Goal: Use online tool/utility: Utilize a website feature to perform a specific function

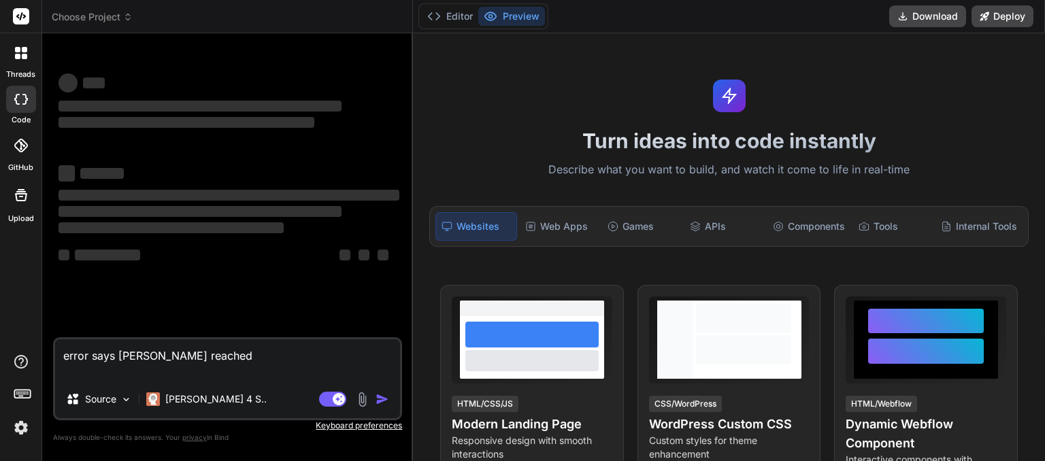
click at [129, 20] on icon at bounding box center [128, 17] width 10 height 10
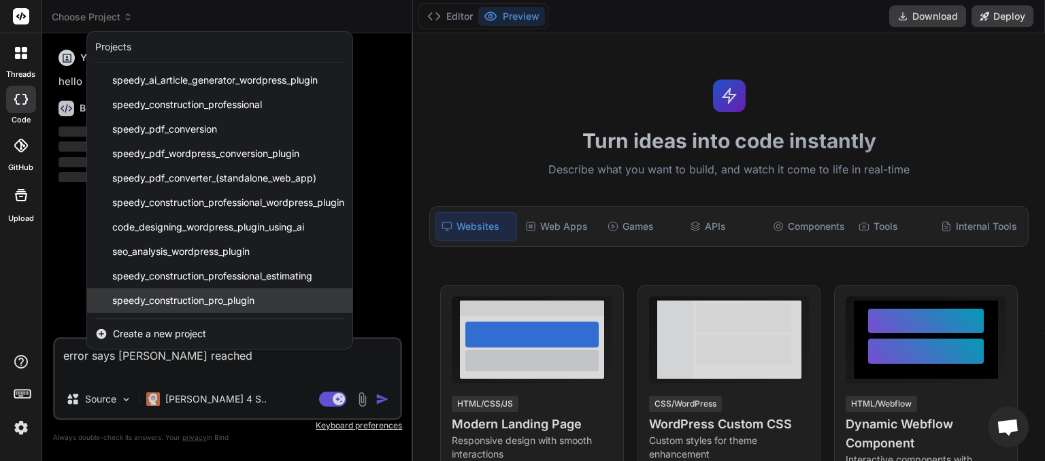
click at [170, 299] on span "speedy_construction_pro_plugin" at bounding box center [183, 301] width 142 height 14
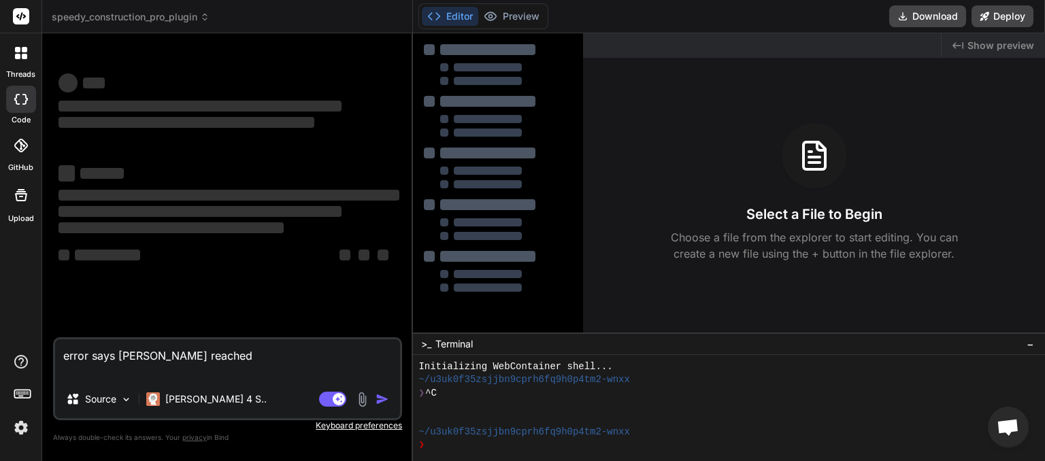
scroll to position [13, 0]
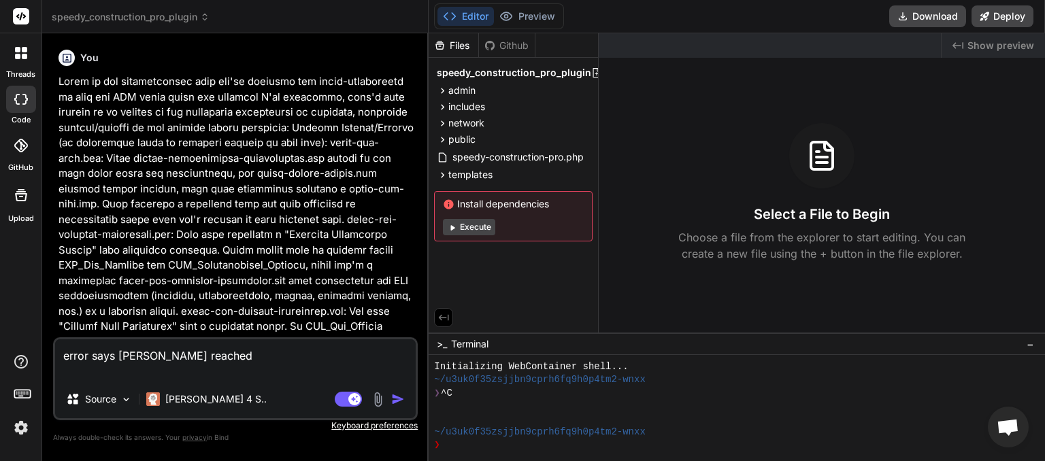
type textarea "x"
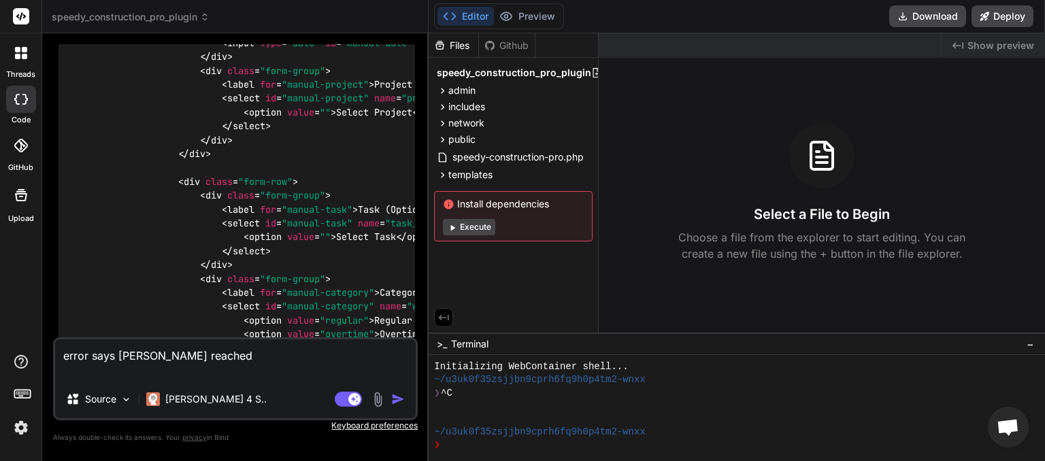
scroll to position [26485, 0]
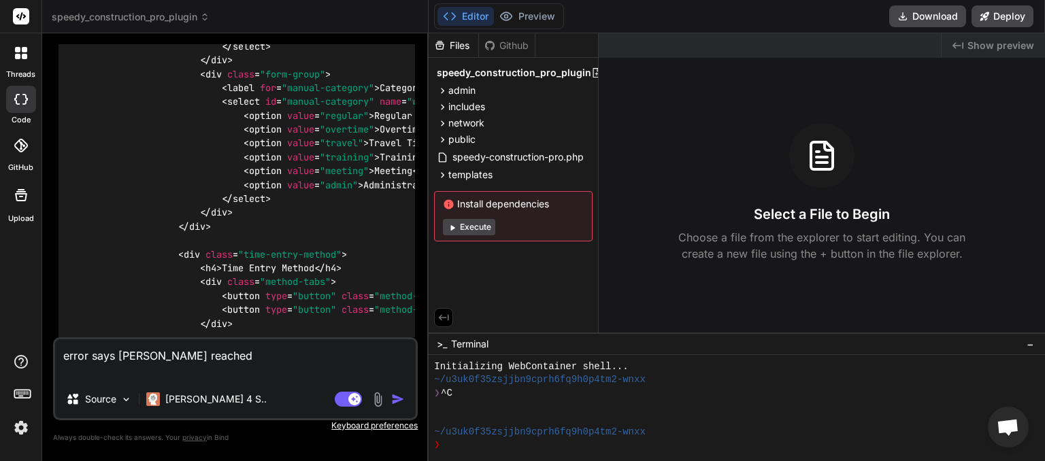
drag, startPoint x: 214, startPoint y: 350, endPoint x: 42, endPoint y: 363, distance: 171.9
click at [55, 363] on textarea "error says [PERSON_NAME] reached" at bounding box center [235, 359] width 361 height 41
type textarea "x"
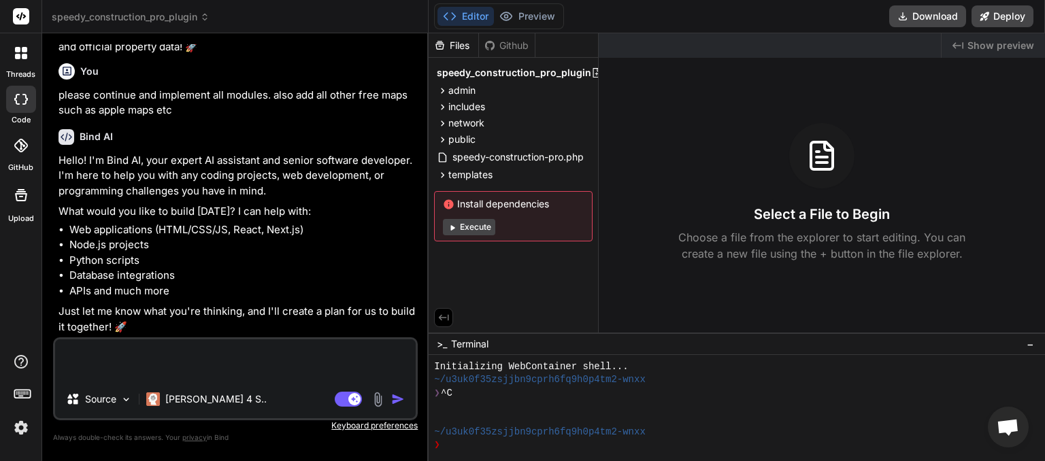
scroll to position [94265, 0]
click at [135, 361] on textarea at bounding box center [235, 359] width 361 height 41
type textarea "F"
type textarea "x"
type textarea "Fa"
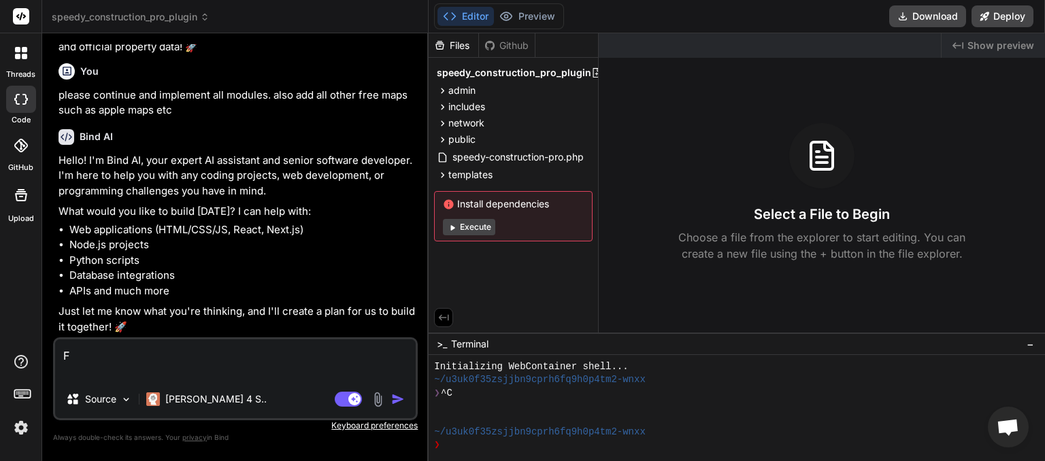
type textarea "x"
type textarea "Fat"
type textarea "x"
type textarea "Fata"
type textarea "x"
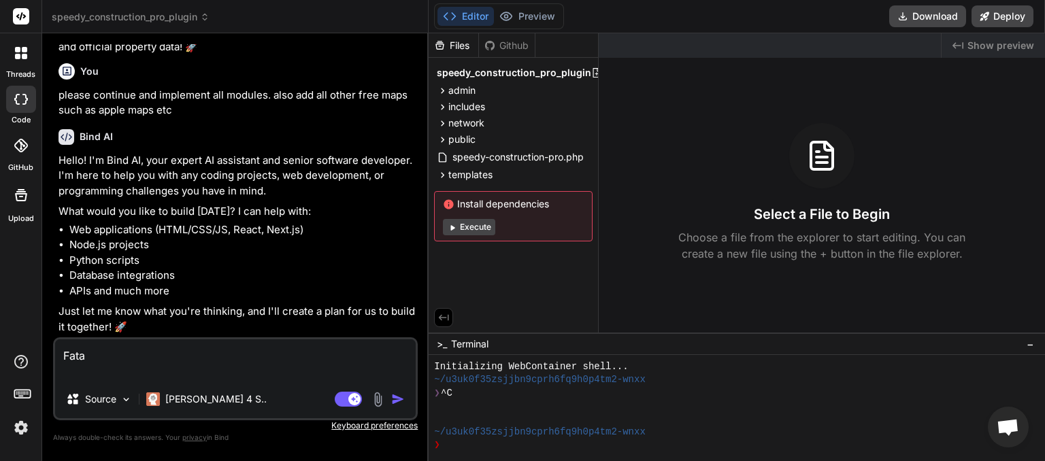
type textarea "Fatal"
type textarea "x"
type textarea "Fatal"
type textarea "x"
type textarea "Fatal E"
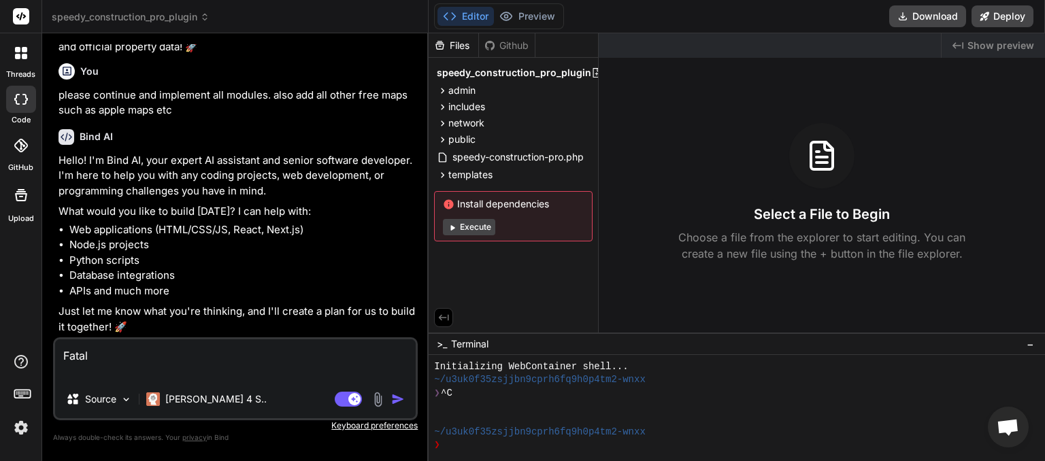
type textarea "x"
type textarea "Fatal Er"
type textarea "x"
type textarea "Fatal Err"
type textarea "x"
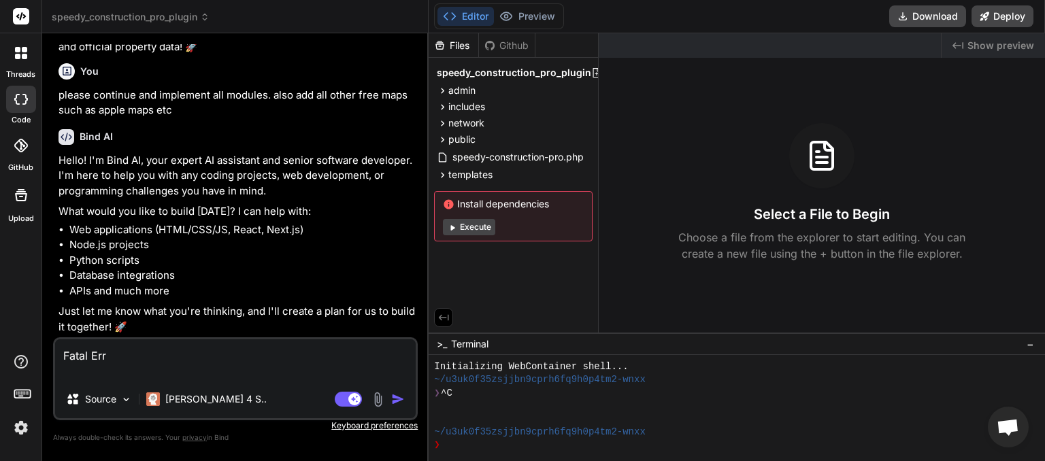
type textarea "Fatal Erro"
type textarea "x"
type textarea "Fatal Error"
type textarea "x"
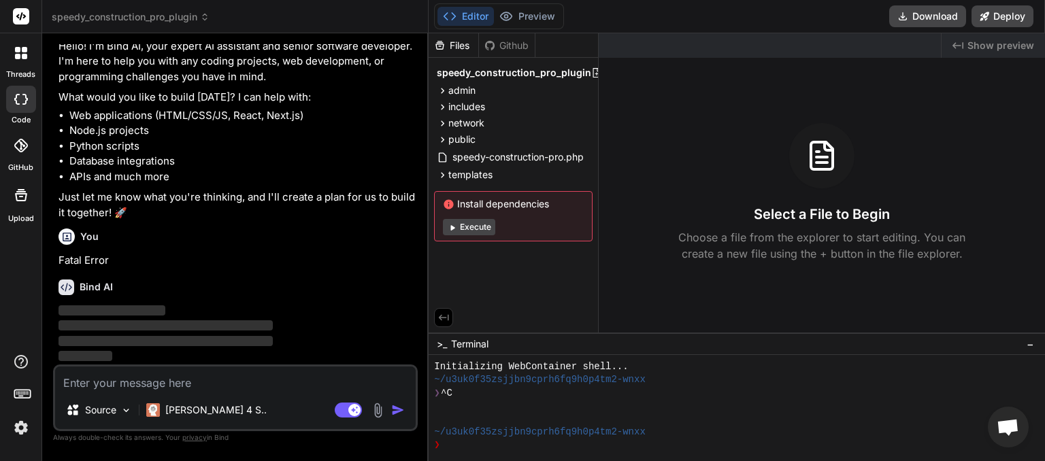
scroll to position [140894, 0]
type textarea "x"
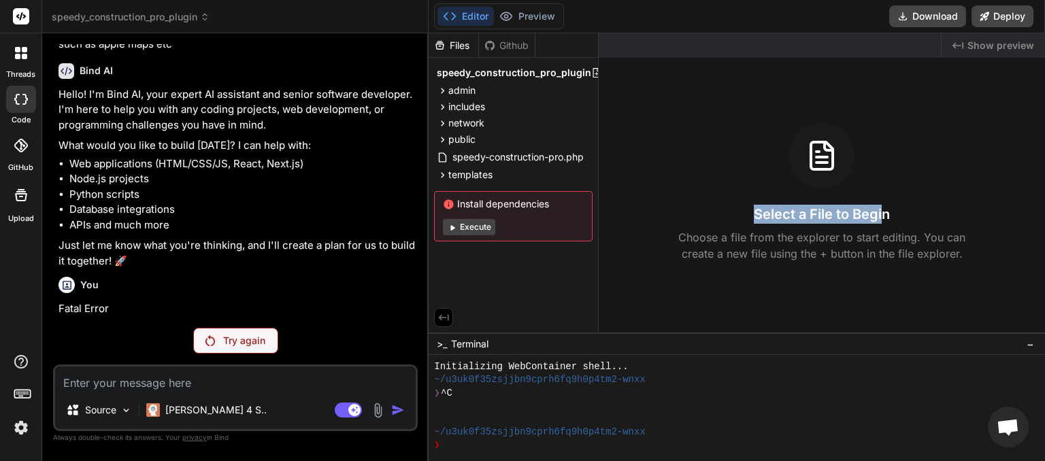
drag, startPoint x: 789, startPoint y: 44, endPoint x: 883, endPoint y: 151, distance: 142.2
click at [307, 318] on div "You Bind AI Perfect! Let me continue implementing all the remaining missing mod…" at bounding box center [235, 252] width 365 height 416
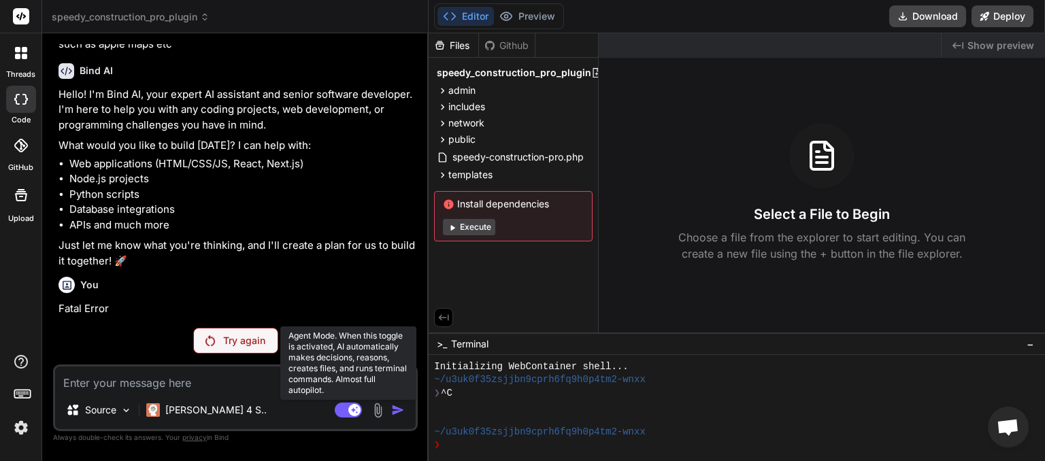
click at [341, 412] on rect at bounding box center [348, 410] width 27 height 15
type textarea "x"
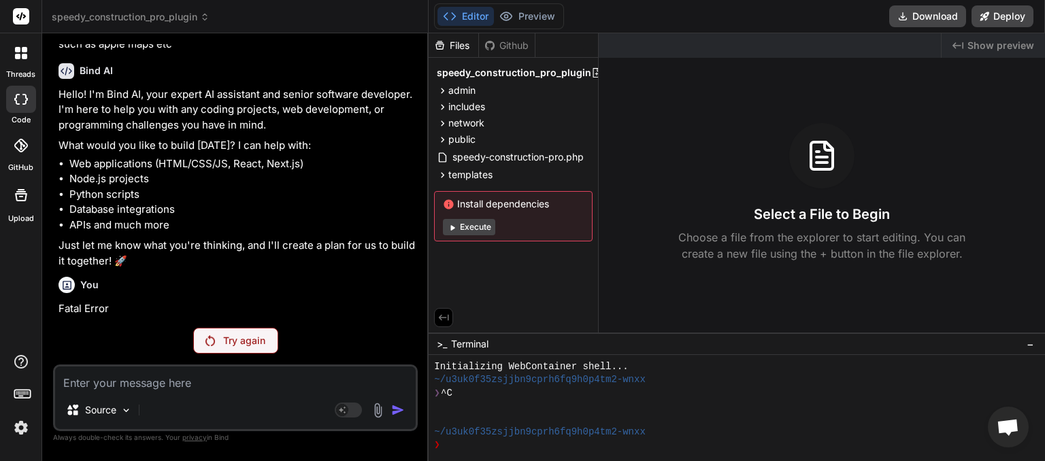
drag, startPoint x: 191, startPoint y: 384, endPoint x: 0, endPoint y: 379, distance: 191.2
click at [55, 375] on textarea at bounding box center [235, 379] width 361 height 24
type textarea "s"
type textarea "x"
type textarea "sa"
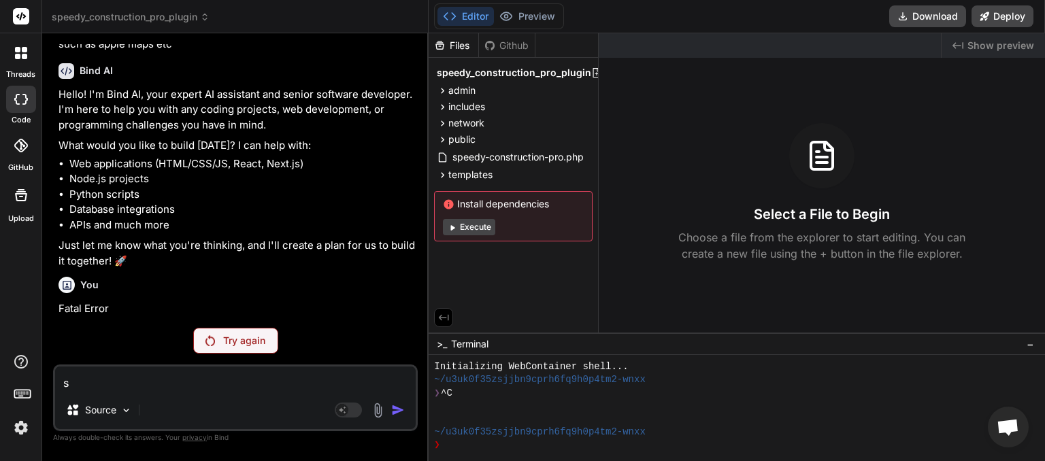
type textarea "x"
type textarea "say"
type textarea "x"
type textarea "says"
type textarea "x"
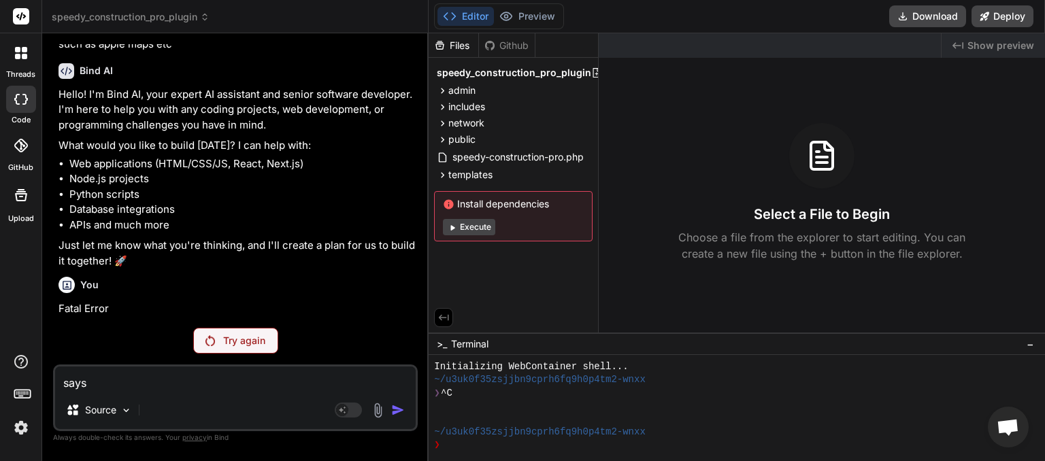
type textarea "says"
type textarea "x"
type textarea "says m"
type textarea "x"
type textarea "says ma"
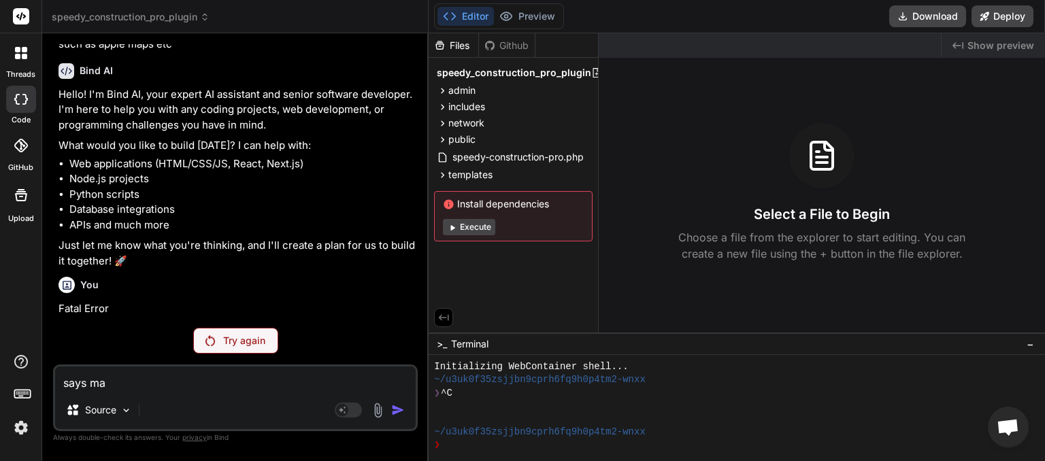
type textarea "x"
type textarea "says [PERSON_NAME]"
type textarea "x"
type textarea "says [PERSON_NAME]"
type textarea "x"
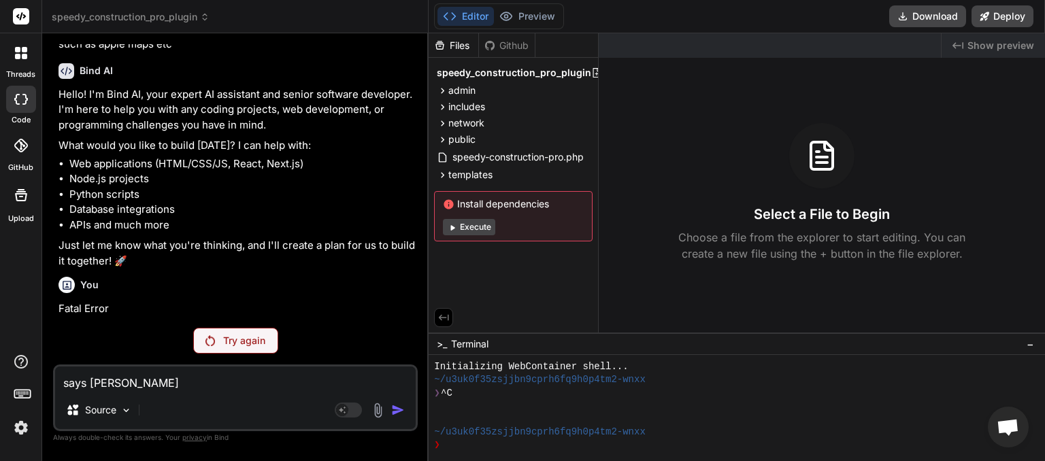
type textarea "says [PERSON_NAME]"
type textarea "x"
type textarea "says [PERSON_NAME] to"
type textarea "x"
type textarea "says [PERSON_NAME]"
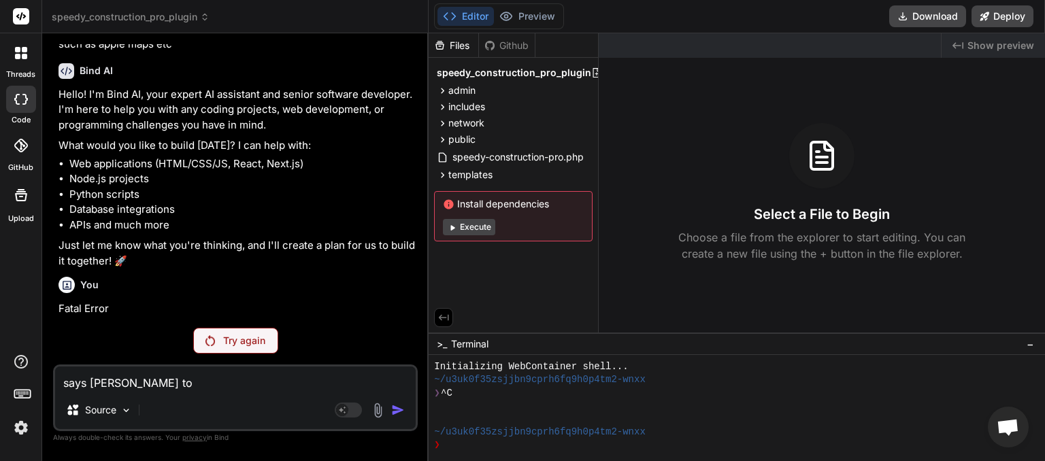
type textarea "x"
type textarea "says [PERSON_NAME]"
type textarea "x"
type textarea "says [PERSON_NAME]"
type textarea "x"
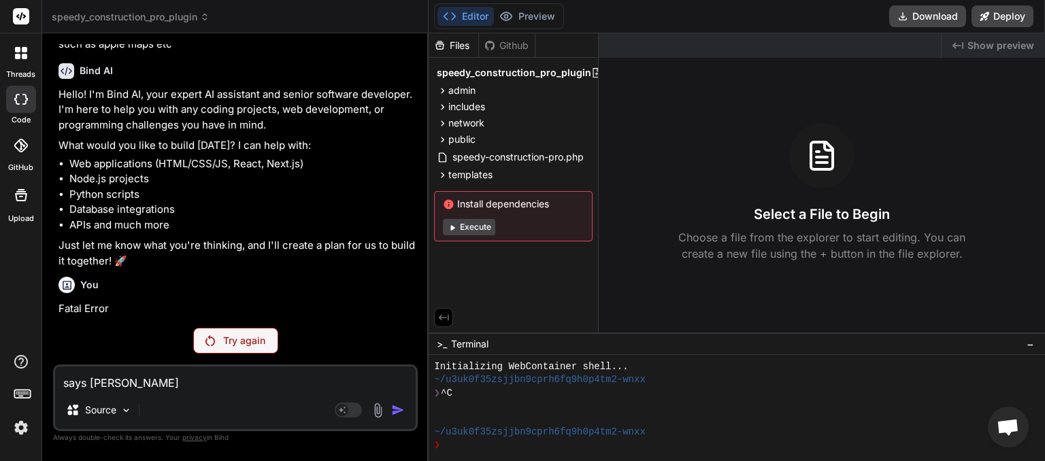
type textarea "says max tokens"
type textarea "x"
type textarea "says max tokens"
type textarea "x"
type textarea "says [PERSON_NAME] e"
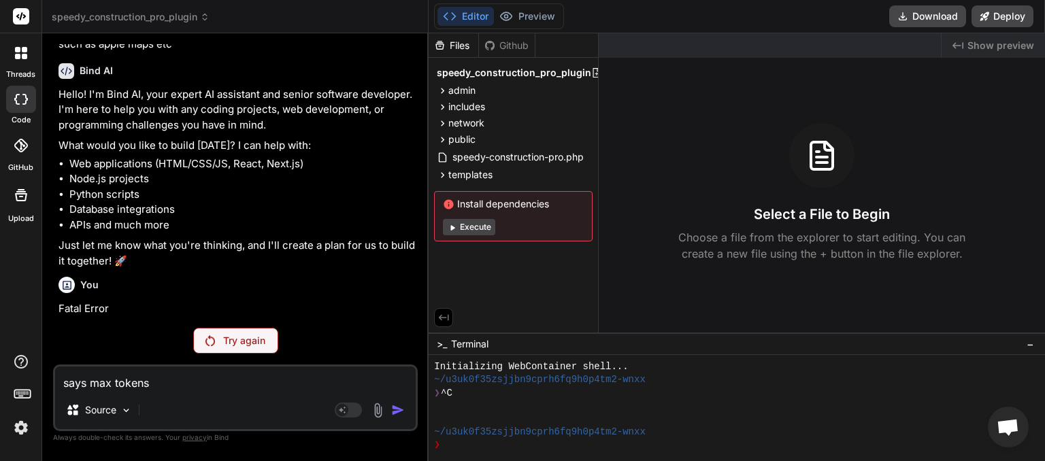
type textarea "x"
type textarea "says max tokens ex"
type textarea "x"
type textarea "says max tokens exc"
type textarea "x"
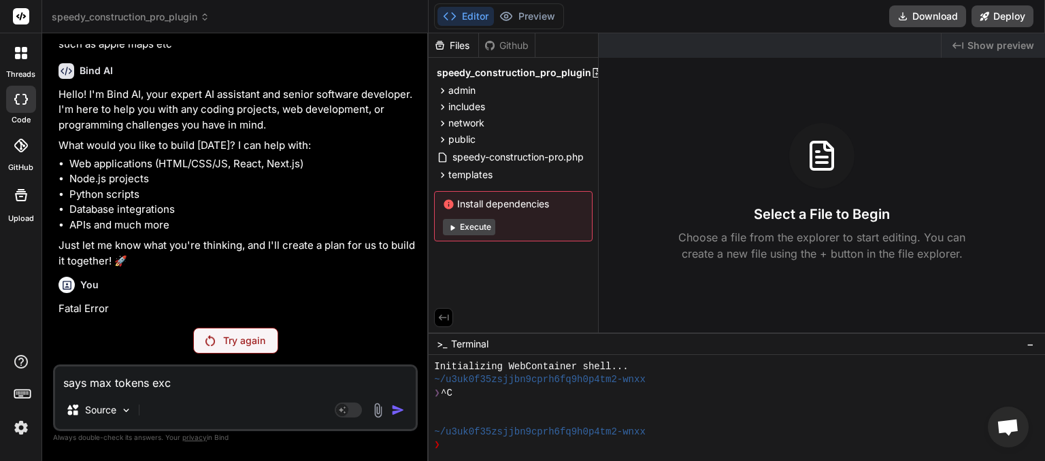
type textarea "says [PERSON_NAME] exce"
type textarea "x"
type textarea "says [PERSON_NAME] excee"
type textarea "x"
type textarea "says max tokens exceed"
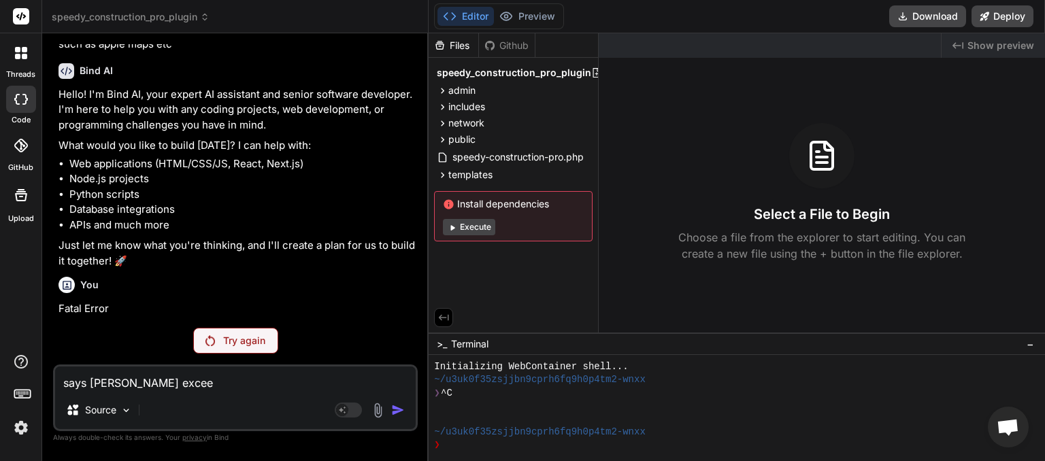
type textarea "x"
type textarea "says [PERSON_NAME] exceede"
type textarea "x"
type textarea "says max tokens exceeded"
type textarea "x"
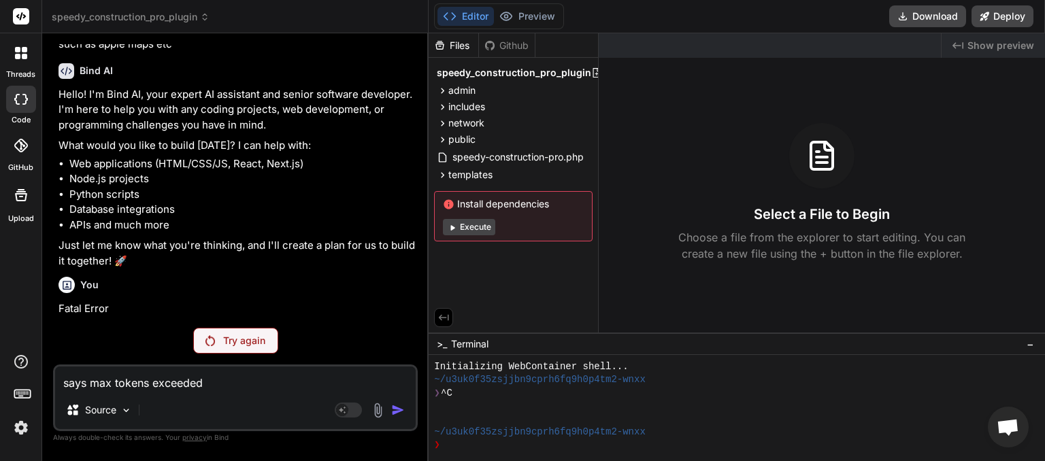
type textarea "says [PERSON_NAME] exceeded,"
type textarea "x"
type textarea "says [PERSON_NAME] exceeded,"
type textarea "x"
type textarea "says [PERSON_NAME] exceeded, d"
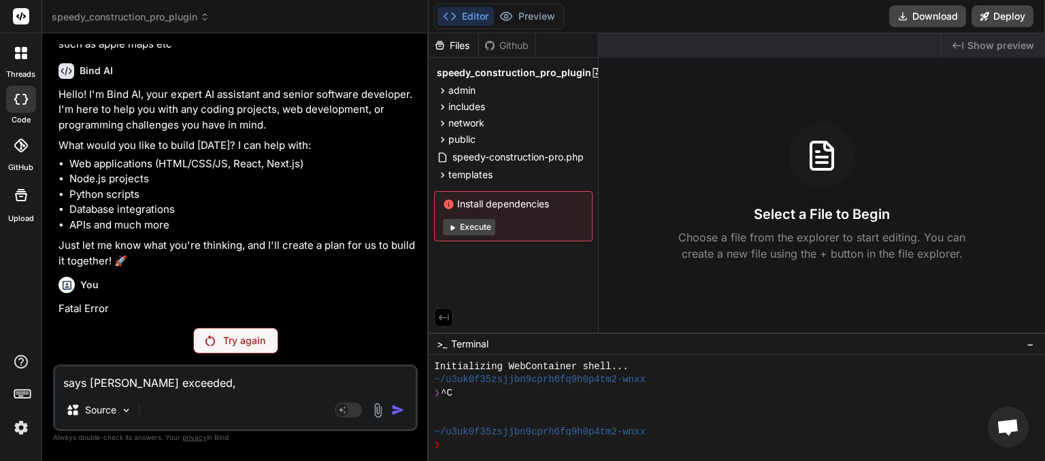
type textarea "x"
type textarea "says [PERSON_NAME] exceeded, do"
type textarea "x"
type textarea "says [PERSON_NAME] exceeded, do"
type textarea "x"
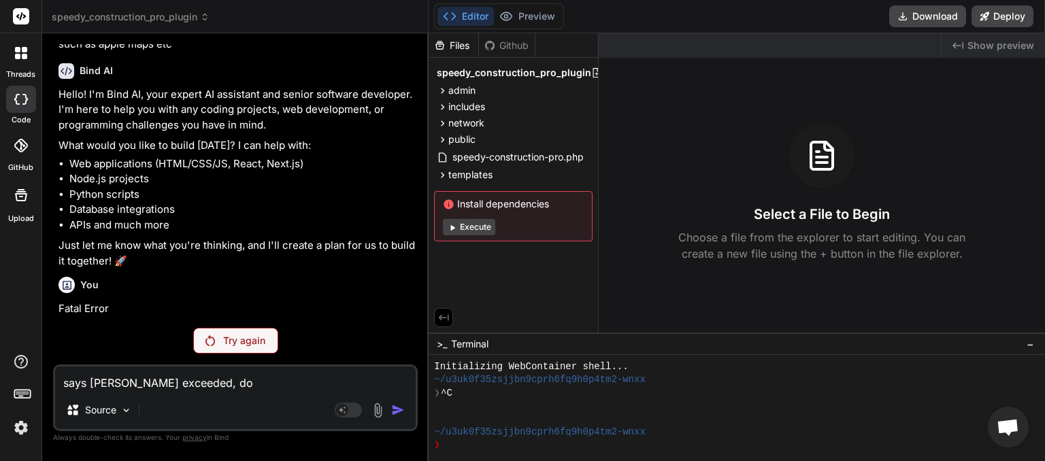
type textarea "says [PERSON_NAME] exceeded, do y"
type textarea "x"
type textarea "says [PERSON_NAME] exceeded, do yo"
type textarea "x"
type textarea "says [PERSON_NAME] exceeded, do you"
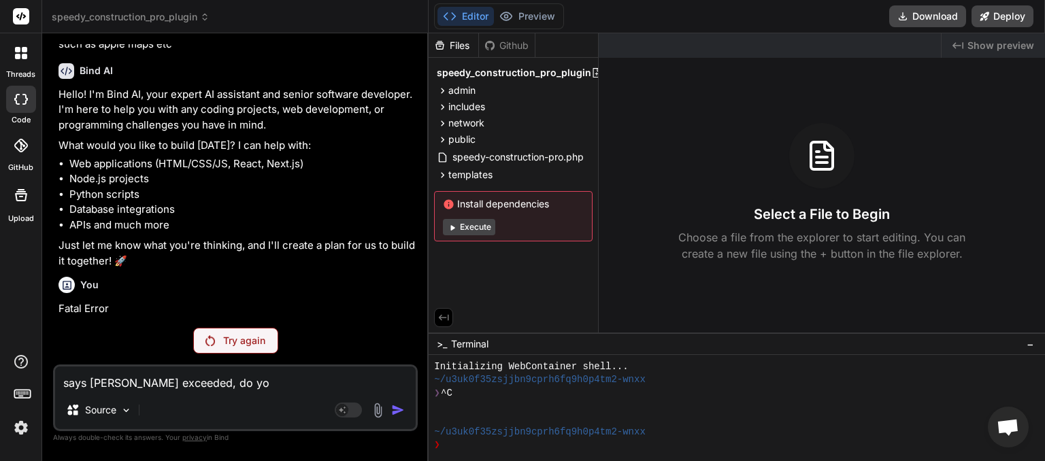
type textarea "x"
type textarea "says [PERSON_NAME] exceeded, do you"
type textarea "x"
type textarea "says [PERSON_NAME] exceeded, do you n"
type textarea "x"
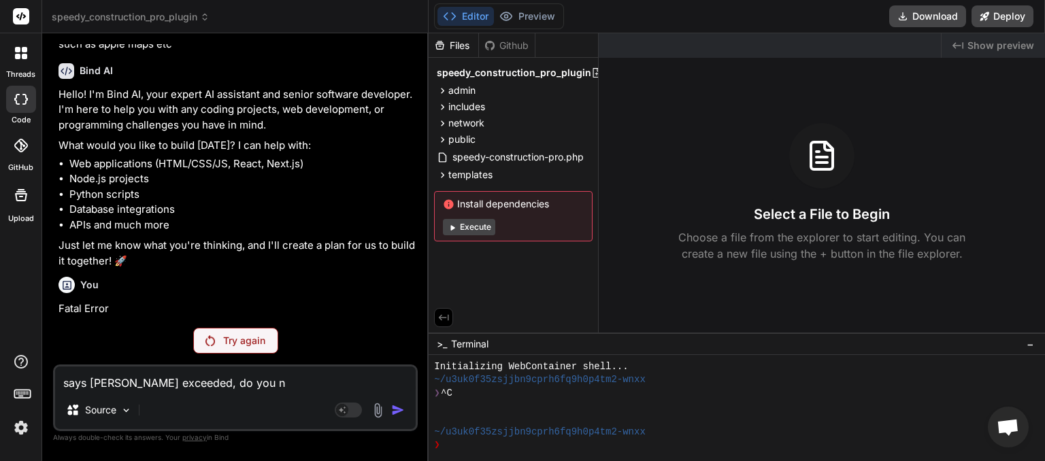
type textarea "says [PERSON_NAME] exceeded, do you ne"
type textarea "x"
type textarea "says [PERSON_NAME] exceeded, do you nee"
type textarea "x"
type textarea "says [PERSON_NAME] exceeded, do you need"
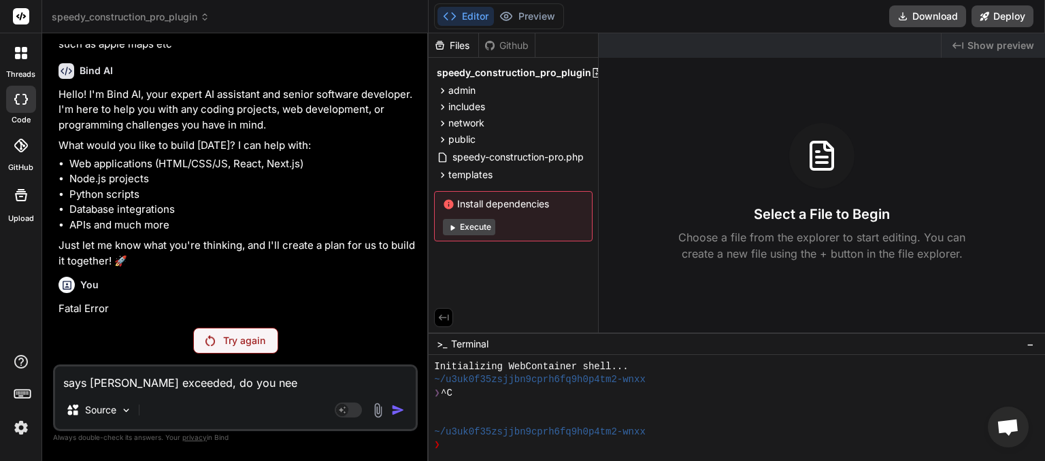
type textarea "x"
type textarea "says [PERSON_NAME] exceeded, do you need"
type textarea "x"
type textarea "says [PERSON_NAME] exceeded, do you need t"
type textarea "x"
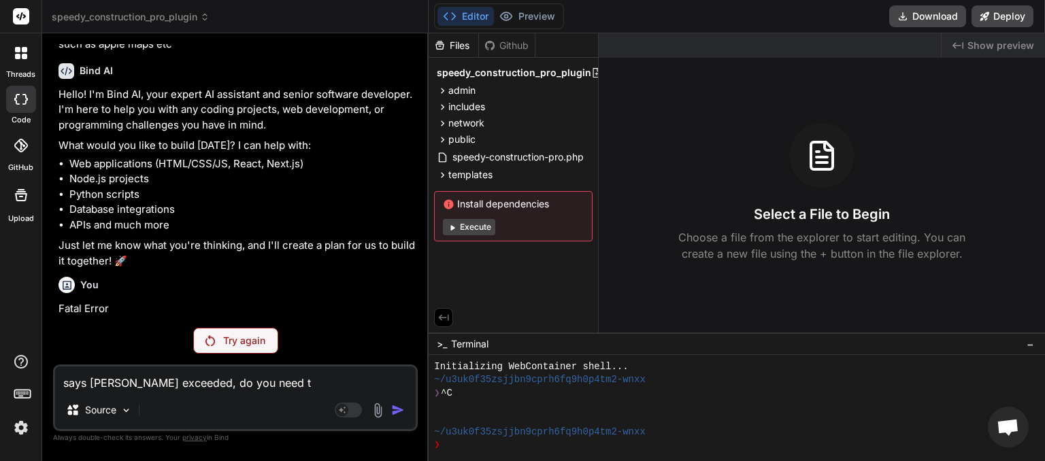
type textarea "says [PERSON_NAME] exceeded, do you need to"
type textarea "x"
type textarea "says [PERSON_NAME] exceeded, do you need to"
type textarea "x"
type textarea "says max tokens exceeded, do you need to c"
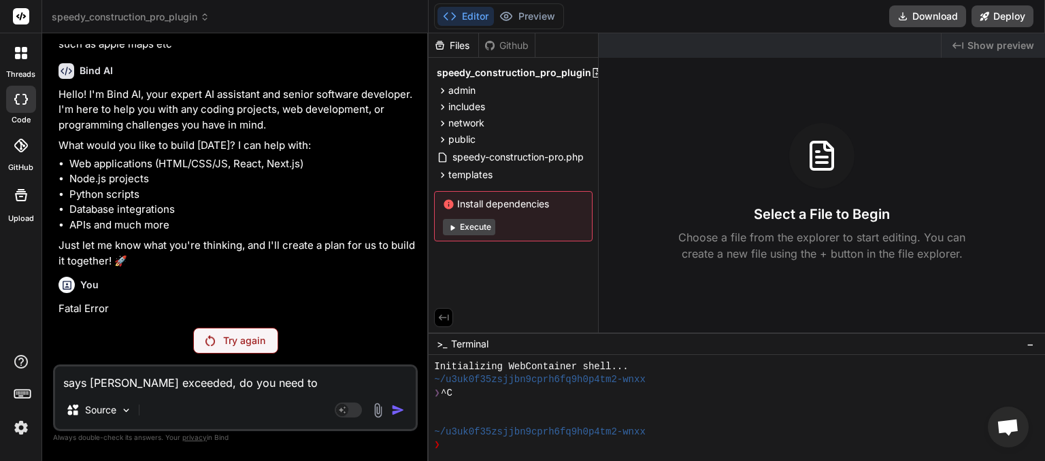
type textarea "x"
type textarea "says [PERSON_NAME] exceeded, do you need to cl"
type textarea "x"
type textarea "says [PERSON_NAME] exceeded, do you need to cle"
type textarea "x"
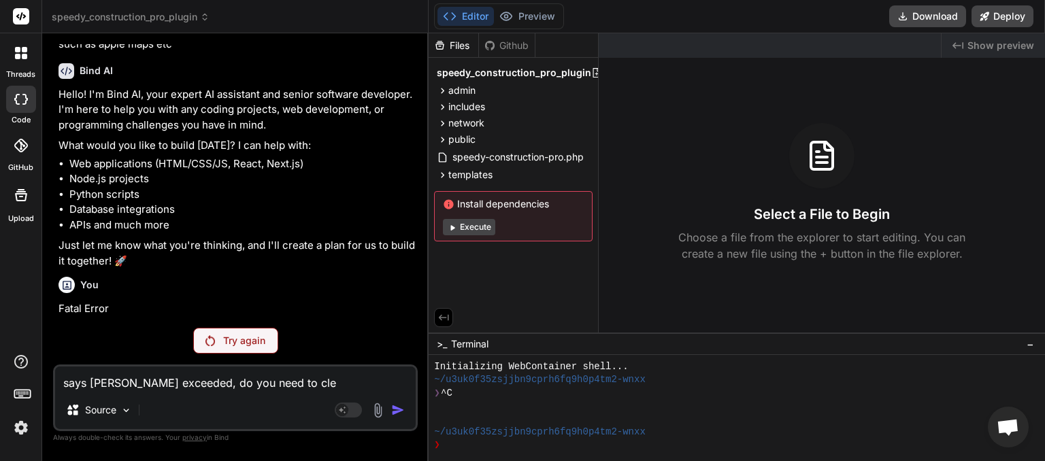
type textarea "says [PERSON_NAME] exceeded, do you need to cler"
type textarea "x"
type textarea "says [PERSON_NAME] exceeded, do you need to cle"
type textarea "x"
type textarea "says [PERSON_NAME] exceeded, do you need to clea"
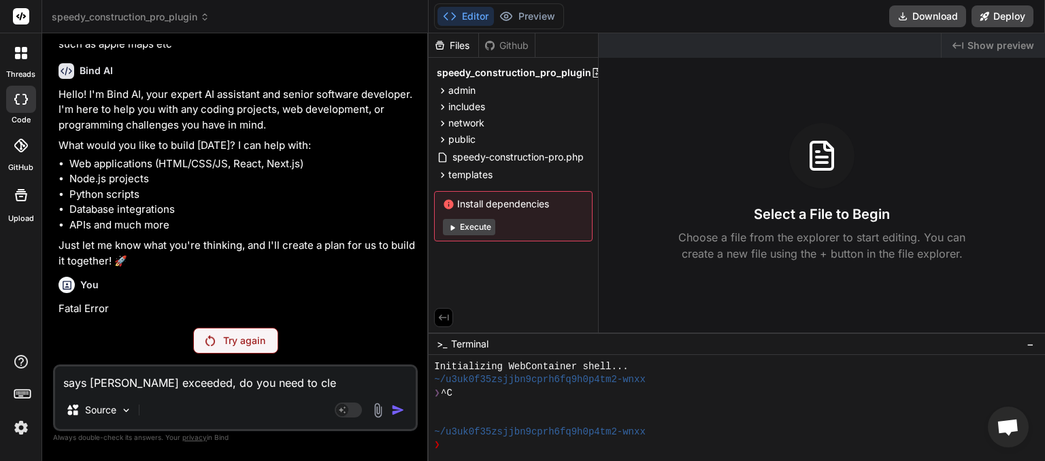
type textarea "x"
type textarea "says [PERSON_NAME] exceeded, do you need to clear"
type textarea "x"
type textarea "says [PERSON_NAME] exceeded, do you need to clear"
type textarea "x"
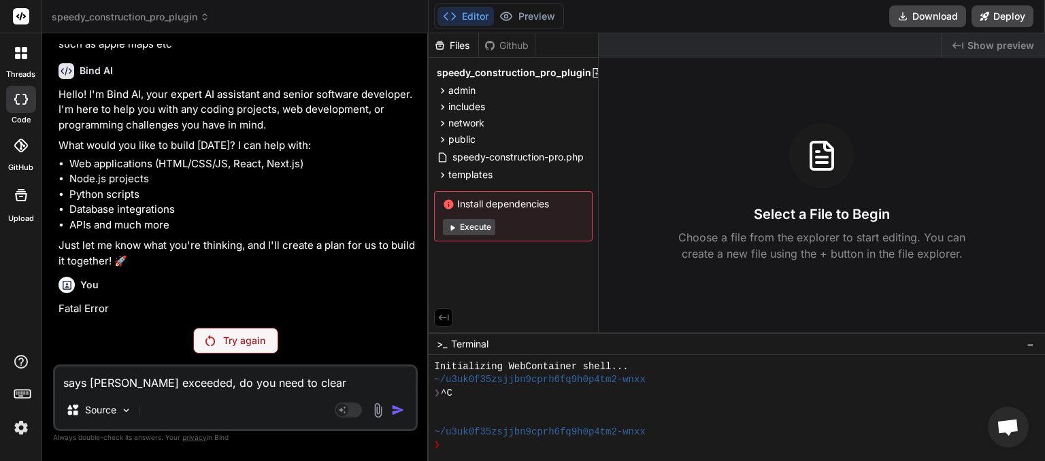
type textarea "says [PERSON_NAME] exceeded, do you need to clear m"
type textarea "x"
type textarea "says [PERSON_NAME] exceeded, do you need to clear me"
type textarea "x"
type textarea "says [PERSON_NAME] exceeded, do you need to clear mes"
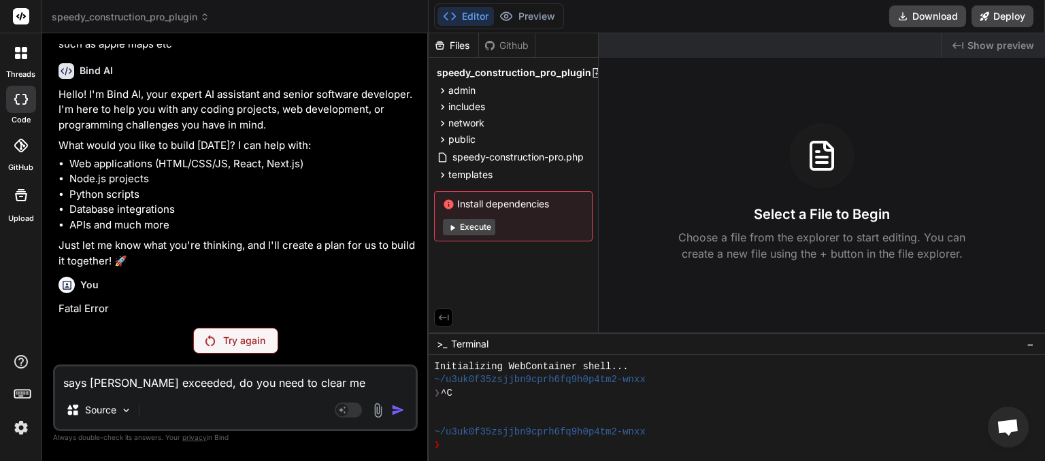
type textarea "x"
type textarea "says [PERSON_NAME] exceeded, do you need to clear mess"
type textarea "x"
type textarea "says [PERSON_NAME] exceeded, do you need to clear messa"
type textarea "x"
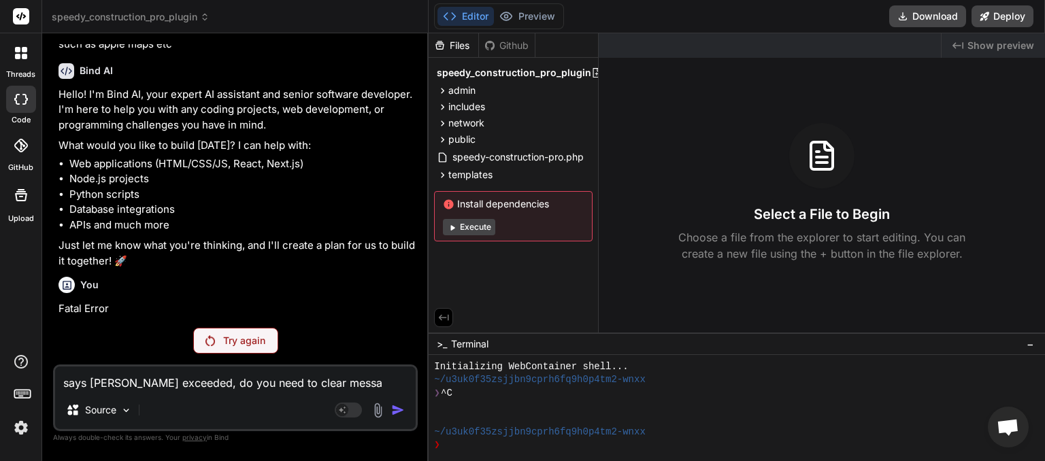
type textarea "says [PERSON_NAME] exceeded, do you need to clear messag"
type textarea "x"
type textarea "says [PERSON_NAME] exceeded, do you need to clear message"
type textarea "x"
type textarea "says [PERSON_NAME] exceeded, do you need to clear messages"
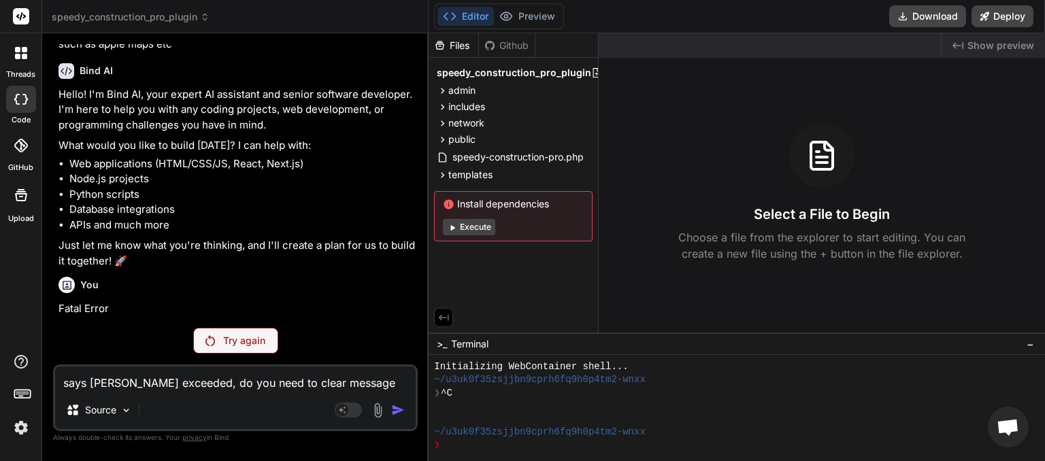
type textarea "x"
type textarea "says [PERSON_NAME] exceeded, do you need to clear messages"
type textarea "x"
type textarea "says [PERSON_NAME] exceeded, do you need to clear messages o"
type textarea "x"
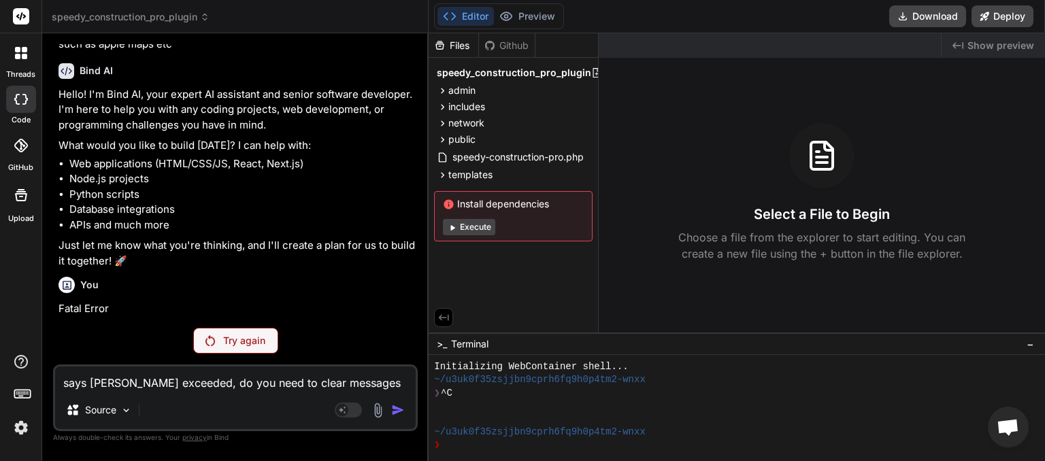
type textarea "says [PERSON_NAME] exceeded, do you need to clear messages or"
type textarea "x"
type textarea "says [PERSON_NAME] exceeded, do you need to clear messages or"
type textarea "x"
type textarea "says [PERSON_NAME] exceeded, do you need to clear messages or s"
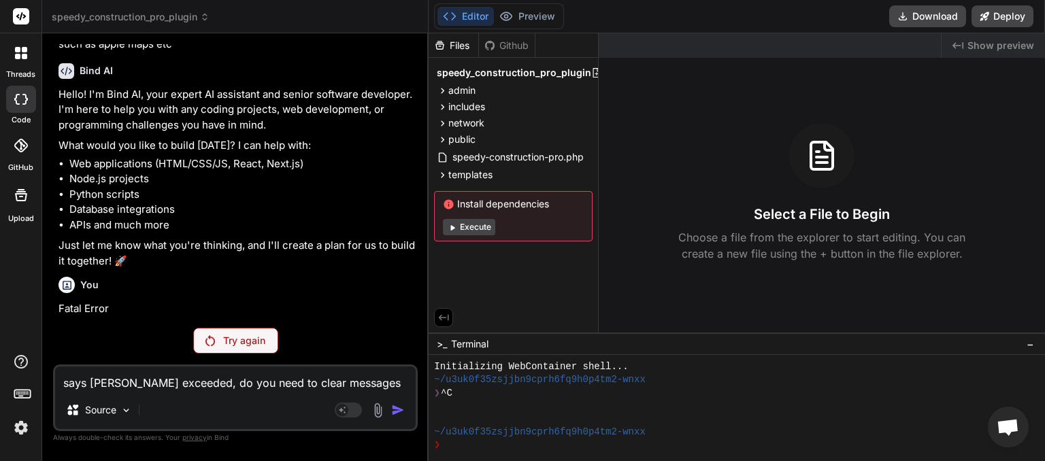
type textarea "x"
type textarea "says max tokens exceeded, do you need to clear messages or so"
type textarea "x"
type textarea "says max tokens exceeded, do you need to clear messages or som"
type textarea "x"
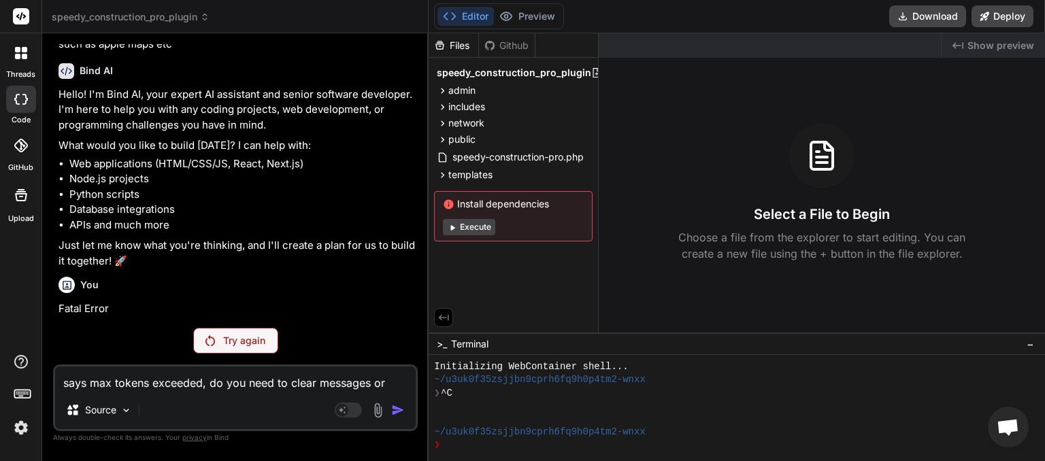
type textarea "says max tokens exceeded, do you need to clear messages or some"
type textarea "x"
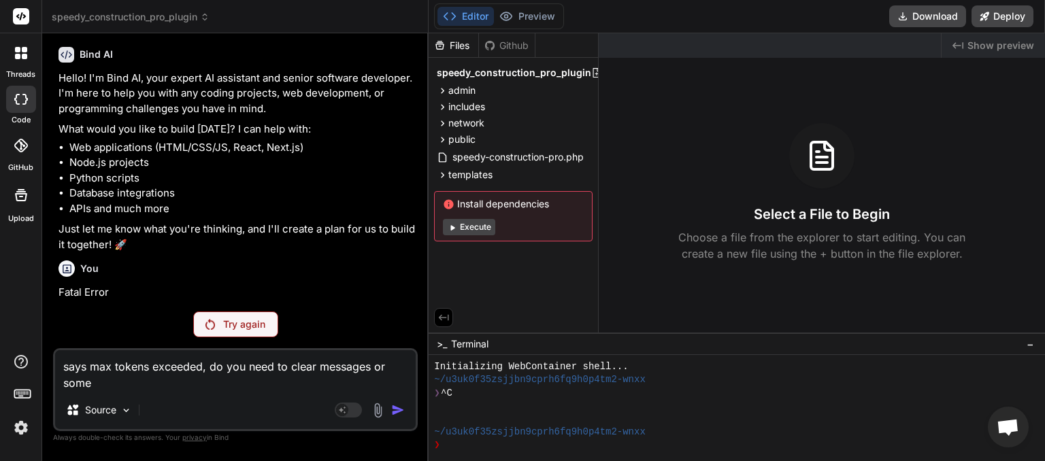
type textarea "says max tokens exceeded, do you need to clear messages or somet"
type textarea "x"
type textarea "says max tokens exceeded, do you need to clear messages or someth"
type textarea "x"
type textarea "says max tokens exceeded, do you need to clear messages or somethi"
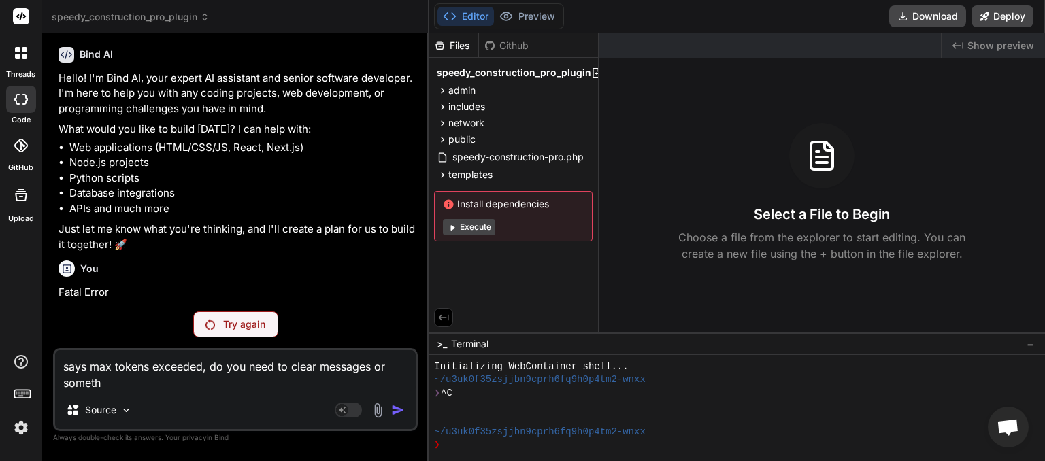
type textarea "x"
type textarea "says [PERSON_NAME] exceeded, do you need to clear messages or somethin"
type textarea "x"
type textarea "says max tokens exceeded, do you need to clear messages or something"
type textarea "x"
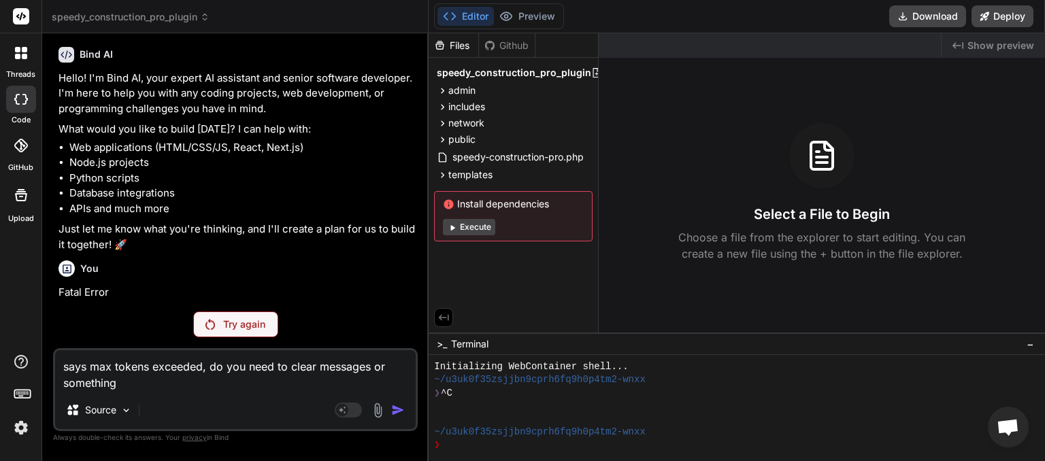
type textarea "says max tokens exceeded, do you need to clear messages or something"
type textarea "x"
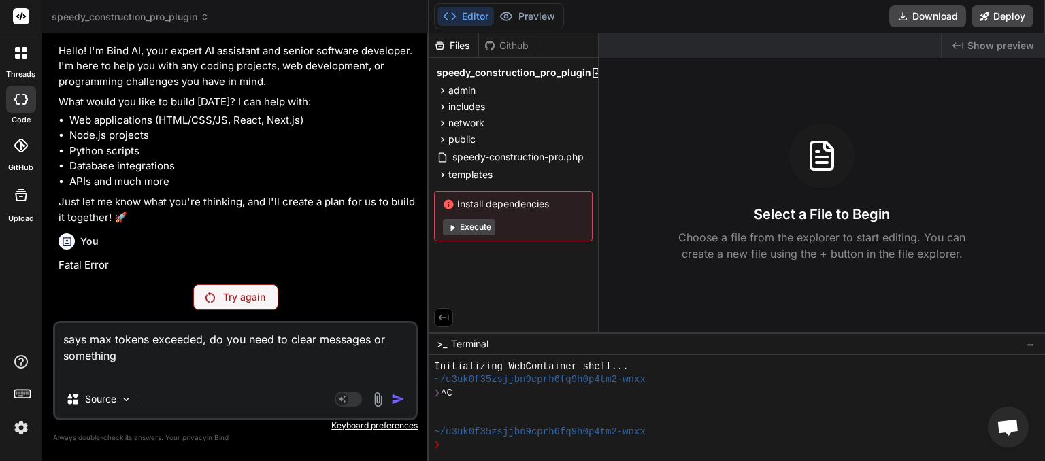
type textarea "says max tokens exceeded, do you need to clear messages or something"
drag, startPoint x: 127, startPoint y: 365, endPoint x: 52, endPoint y: 346, distance: 77.2
click at [55, 346] on textarea "says max tokens exceeded, do you need to clear messages or something" at bounding box center [235, 351] width 361 height 57
type textarea "x"
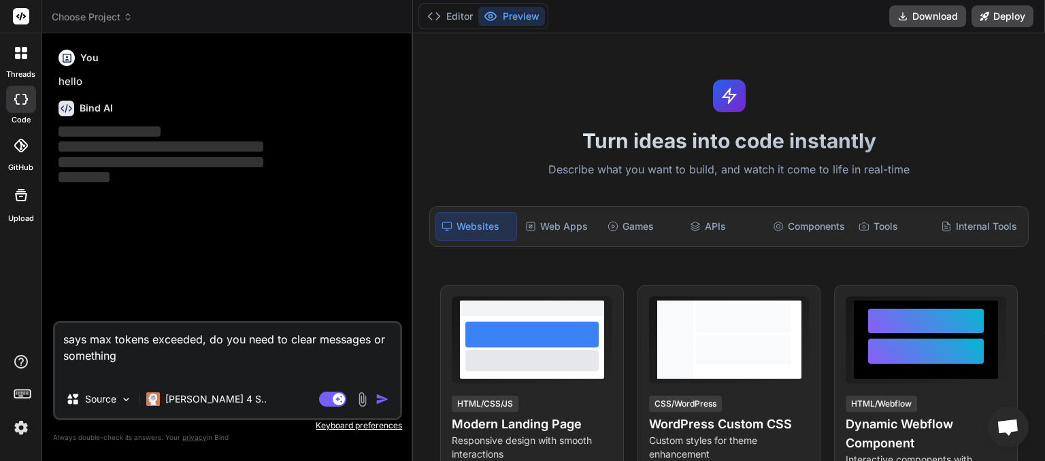
click at [127, 19] on icon at bounding box center [128, 17] width 10 height 10
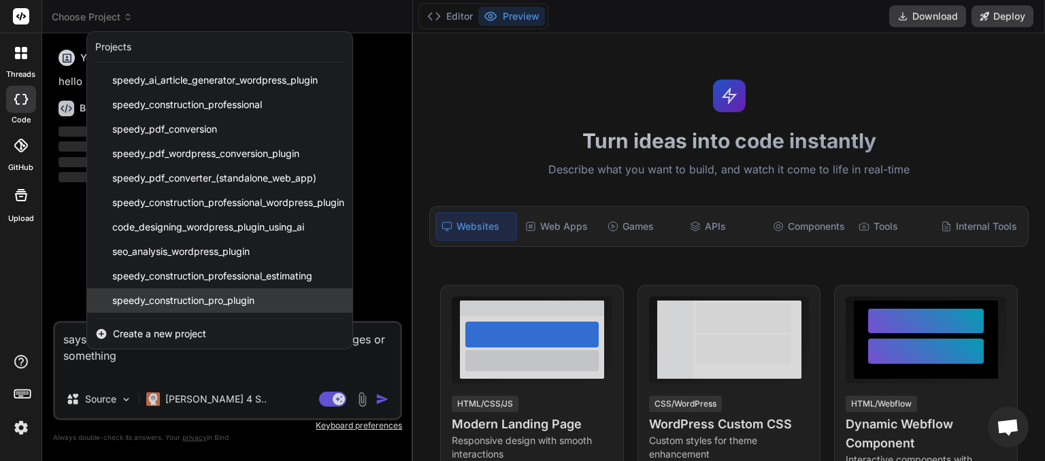
click at [160, 297] on span "speedy_construction_pro_plugin" at bounding box center [183, 301] width 142 height 14
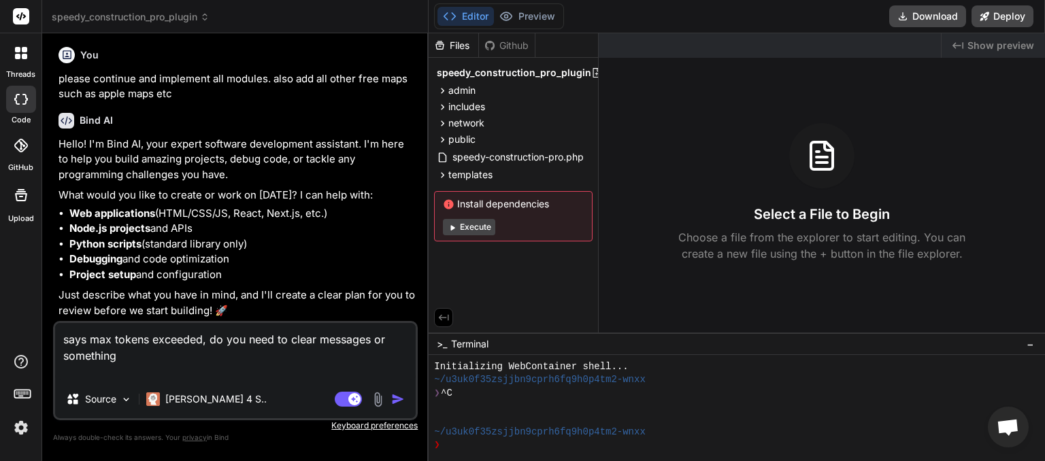
click at [398, 396] on img "button" at bounding box center [398, 399] width 14 height 14
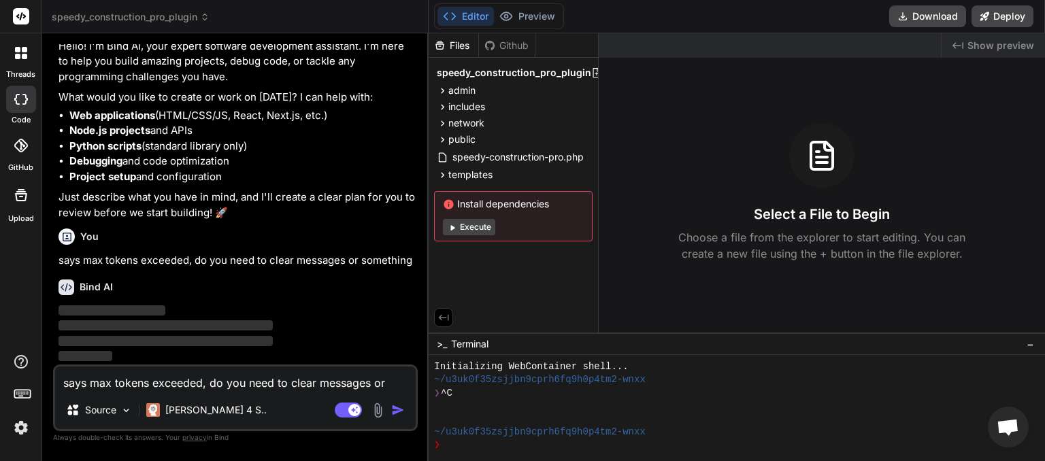
scroll to position [140845, 0]
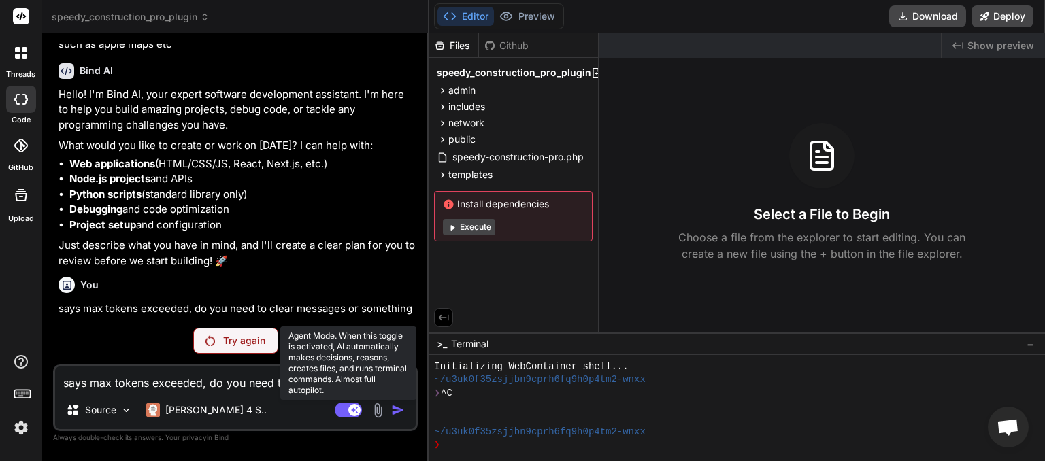
click at [341, 410] on rect at bounding box center [348, 410] width 27 height 15
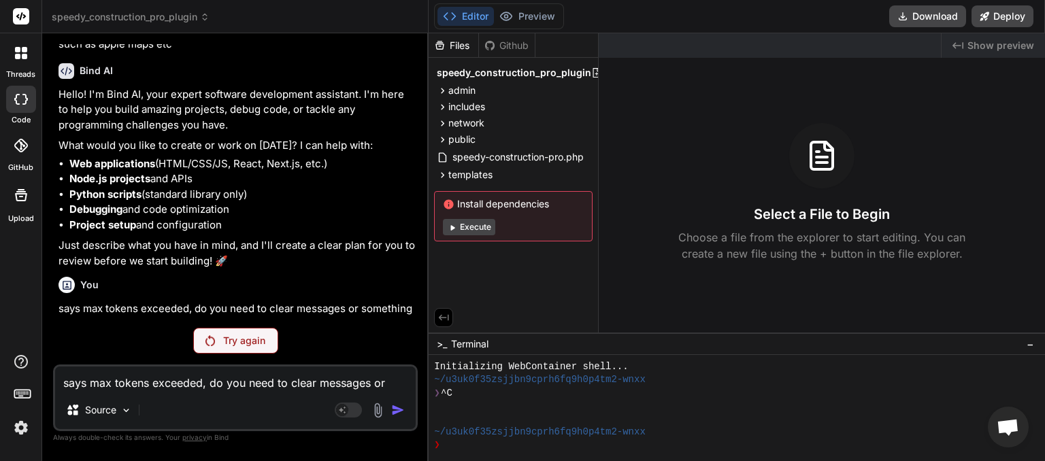
click at [224, 341] on p "Try again" at bounding box center [244, 341] width 42 height 14
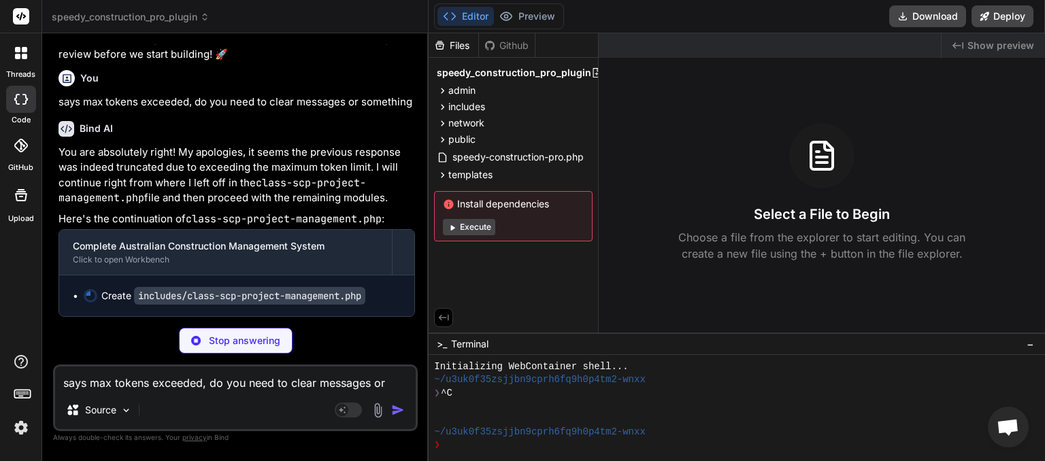
scroll to position [141052, 0]
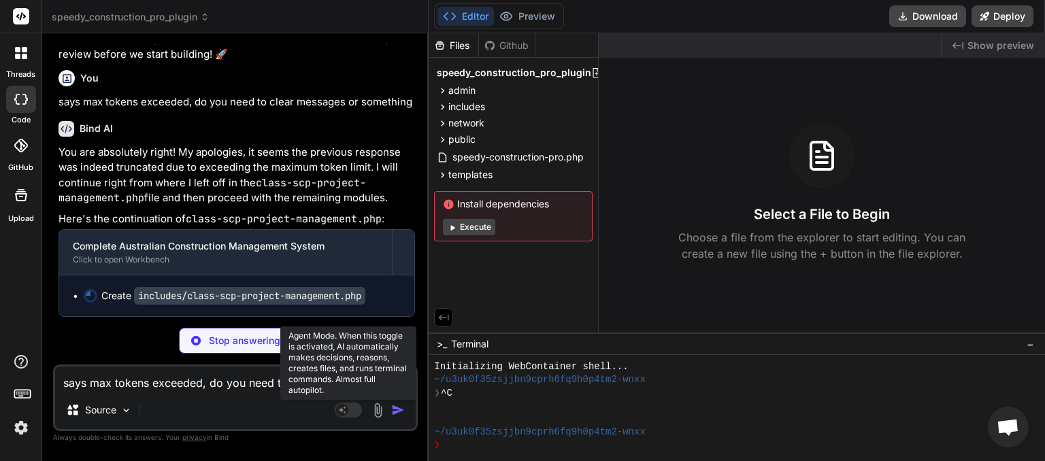
click at [352, 412] on rect at bounding box center [348, 410] width 27 height 15
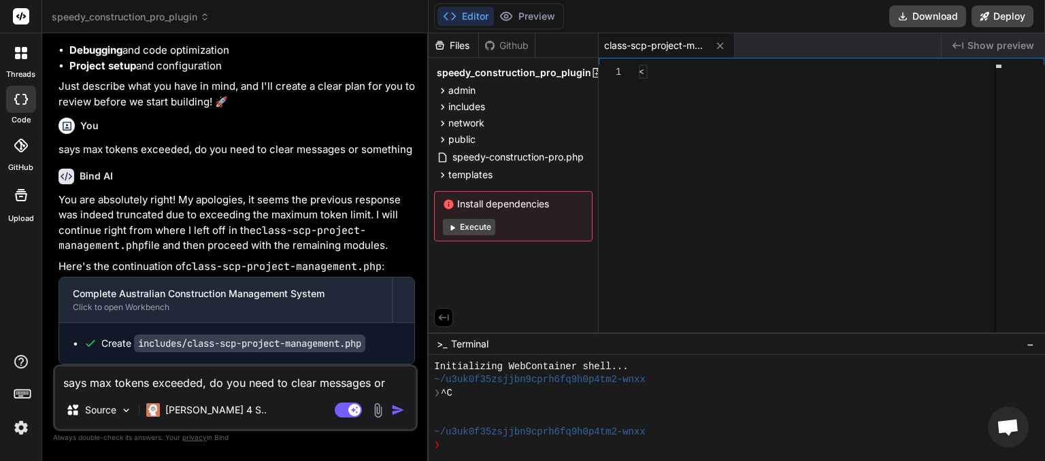
scroll to position [141005, 0]
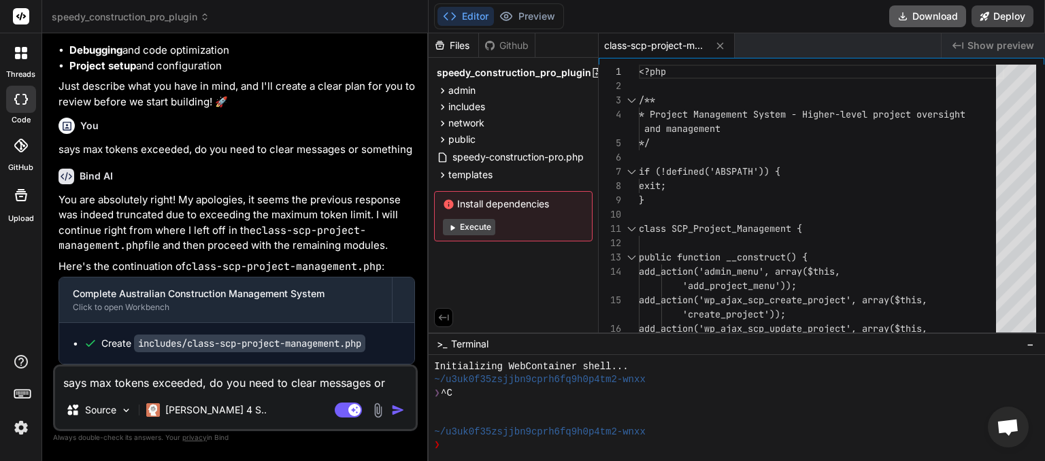
click at [931, 18] on button "Download" at bounding box center [927, 16] width 77 height 22
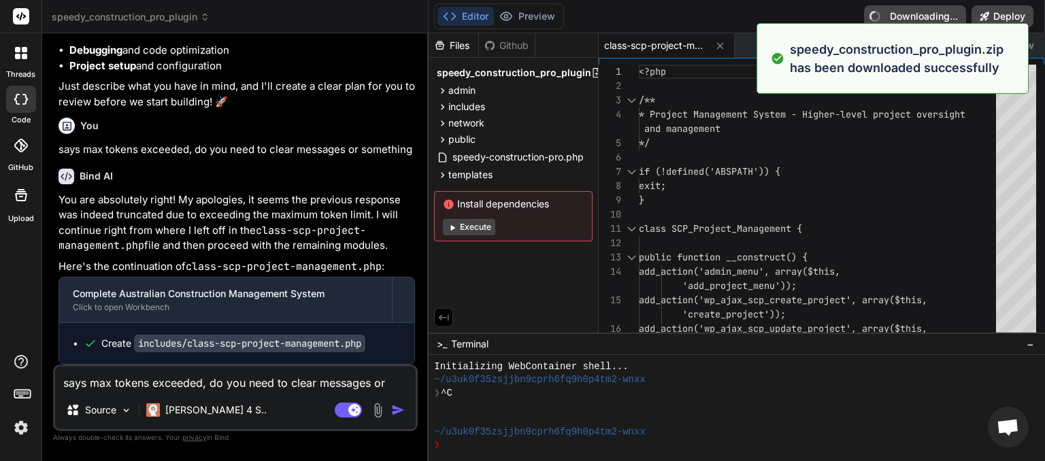
type textarea "x"
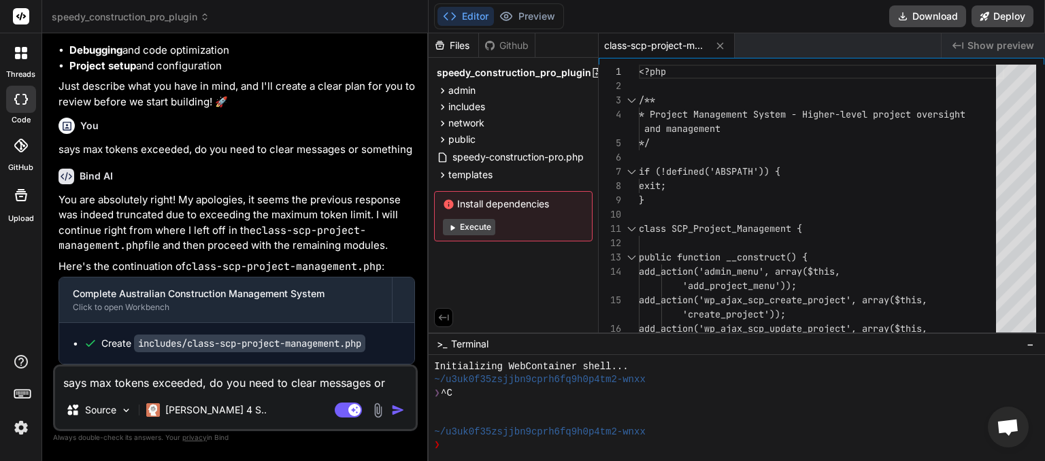
click at [124, 386] on textarea "says max tokens exceeded, do you need to clear messages or something" at bounding box center [235, 379] width 361 height 24
type textarea "P"
type textarea "x"
type textarea "Pl"
type textarea "x"
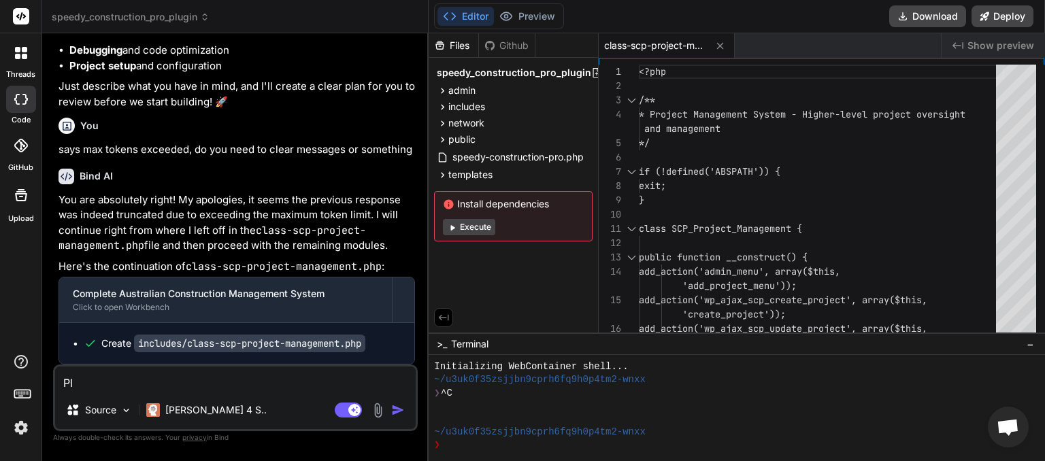
type textarea "Ple"
type textarea "x"
type textarea "Plea"
type textarea "x"
type textarea "Pleas"
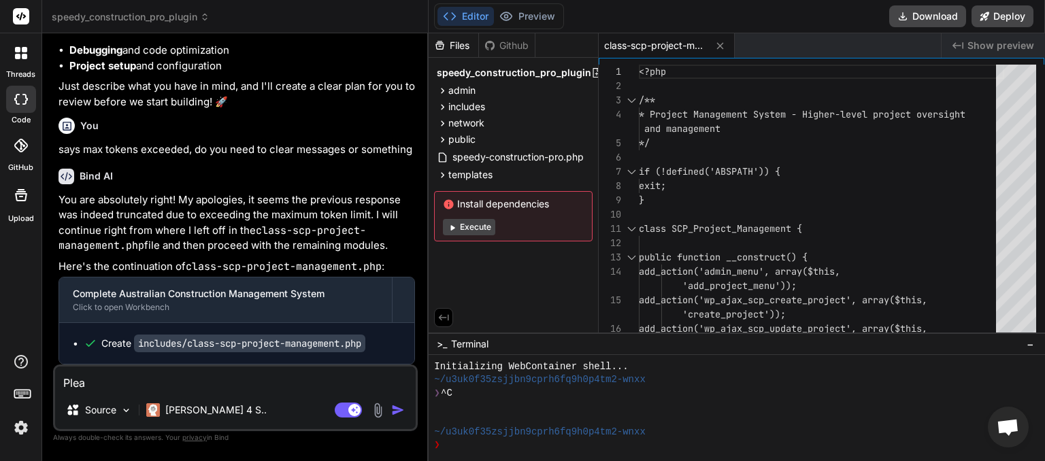
type textarea "x"
type textarea "Please"
type textarea "x"
type textarea "Please"
type textarea "x"
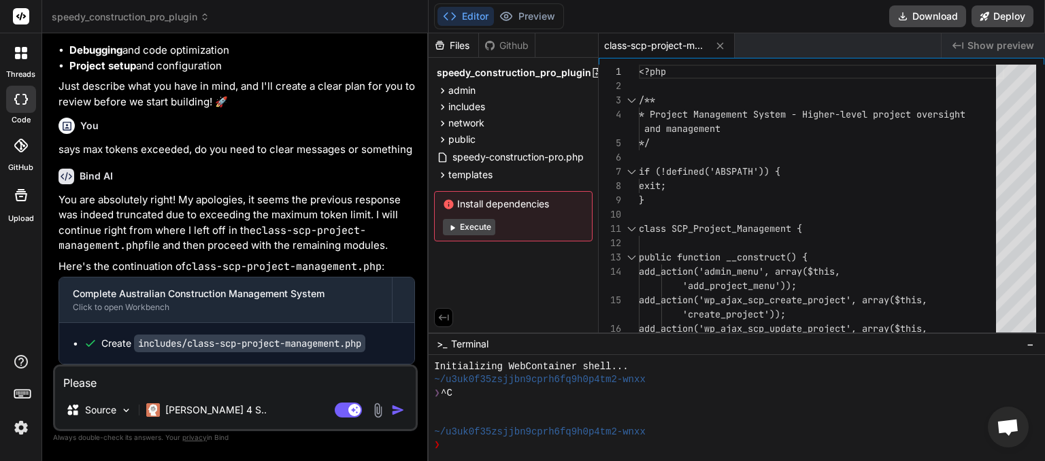
type textarea "Please k"
type textarea "x"
type textarea "Please ke"
type textarea "x"
type textarea "Please kee"
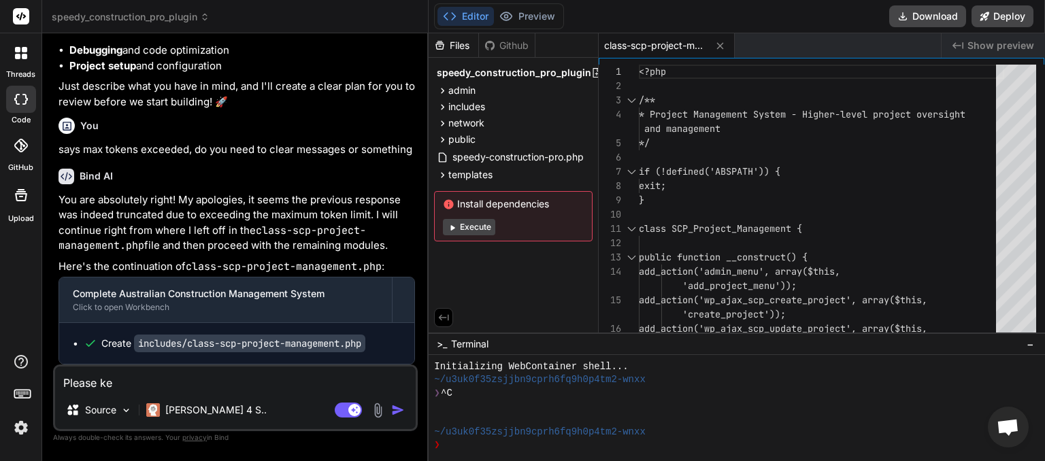
type textarea "x"
type textarea "Please keep"
type textarea "x"
type textarea "Please keep"
type textarea "x"
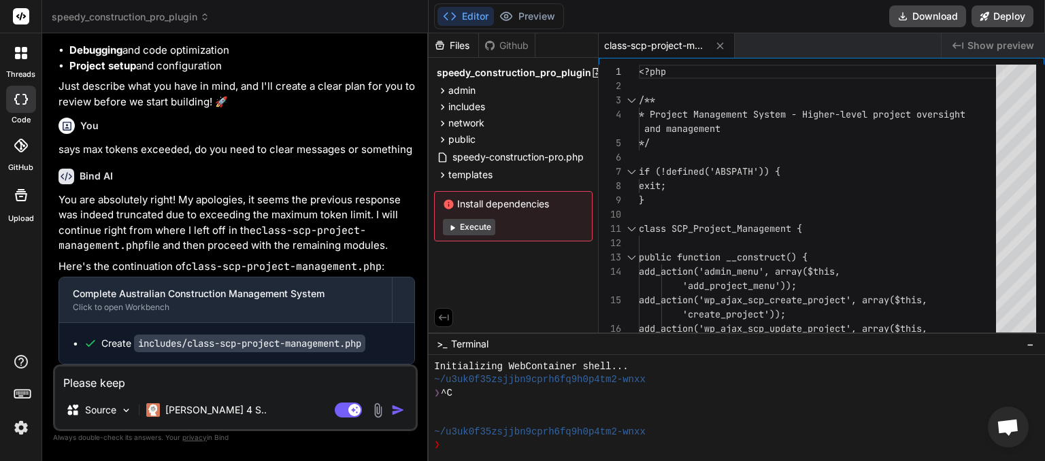
type textarea "Please keep c"
type textarea "x"
type textarea "Please keep cr"
type textarea "x"
type textarea "Please keep cre"
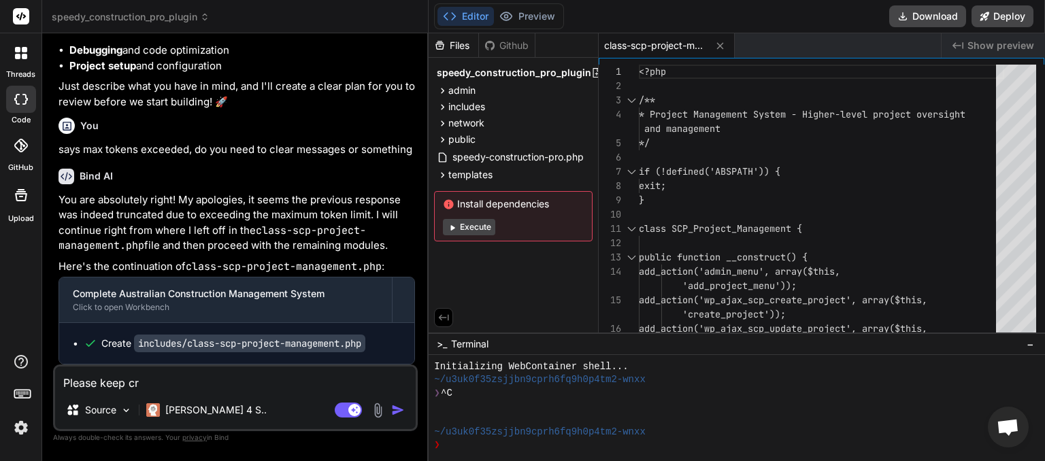
type textarea "x"
type textarea "Please keep crea"
type textarea "x"
type textarea "Please keep creat"
type textarea "x"
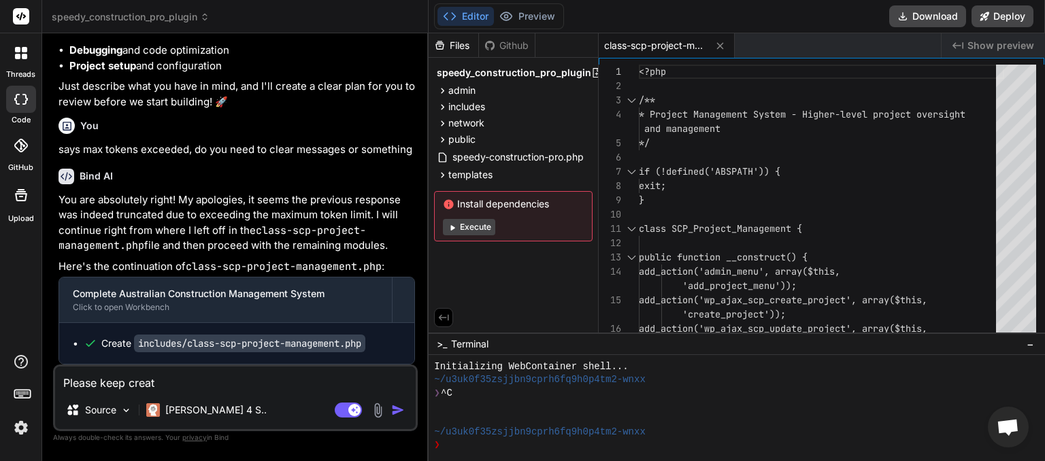
type textarea "Please keep creati"
type textarea "x"
type textarea "Please keep creatin"
type textarea "x"
type textarea "Please keep creating"
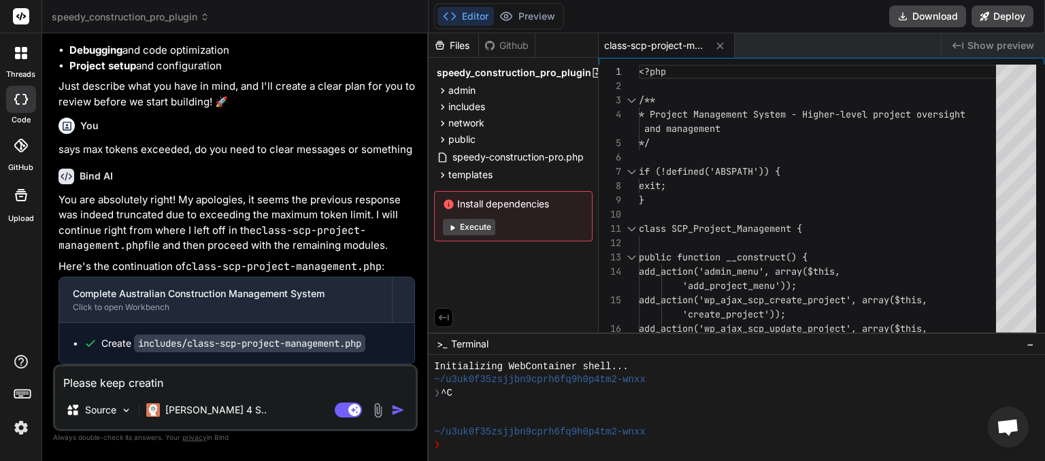
type textarea "x"
type textarea "Please keep creating"
type textarea "x"
type textarea "Please keep creating a"
type textarea "x"
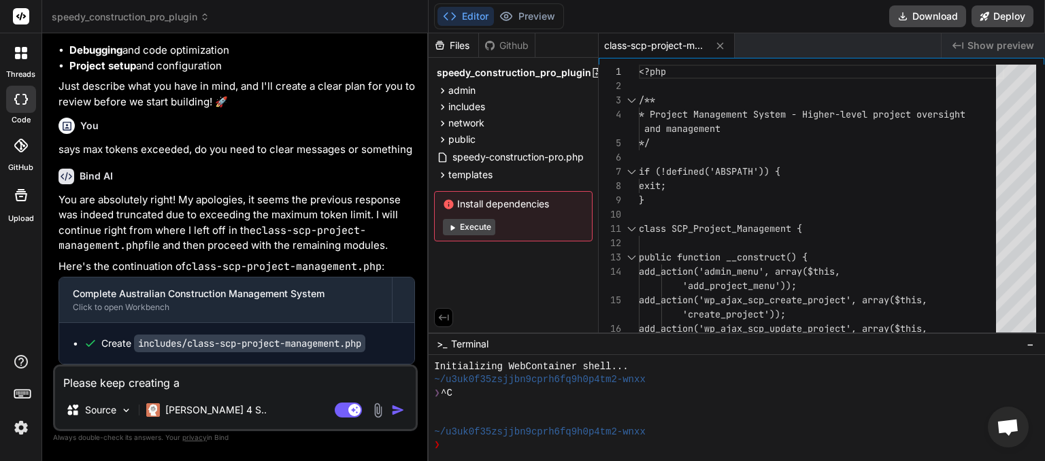
type textarea "Please keep creating al"
type textarea "x"
type textarea "Please keep creating all"
type textarea "x"
type textarea "Please keep creating all"
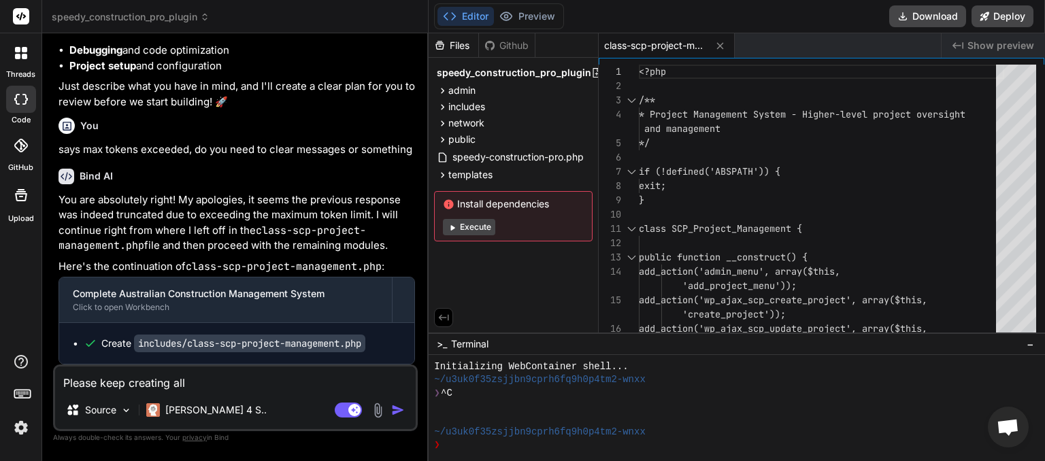
type textarea "x"
type textarea "Please keep creating all t"
type textarea "x"
type textarea "Please keep creating all th"
type textarea "x"
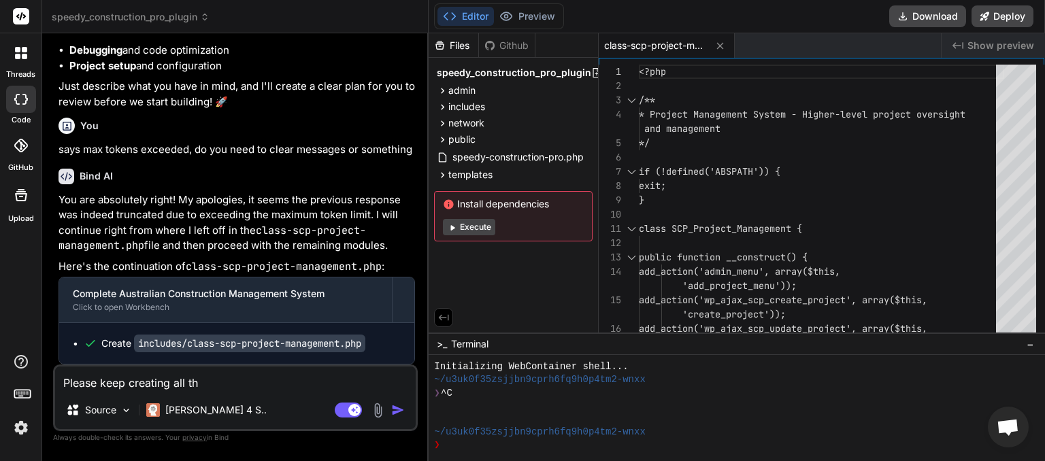
type textarea "Please keep creating all the"
type textarea "x"
type textarea "Please keep creating all the"
type textarea "x"
type textarea "Please keep creating all the a"
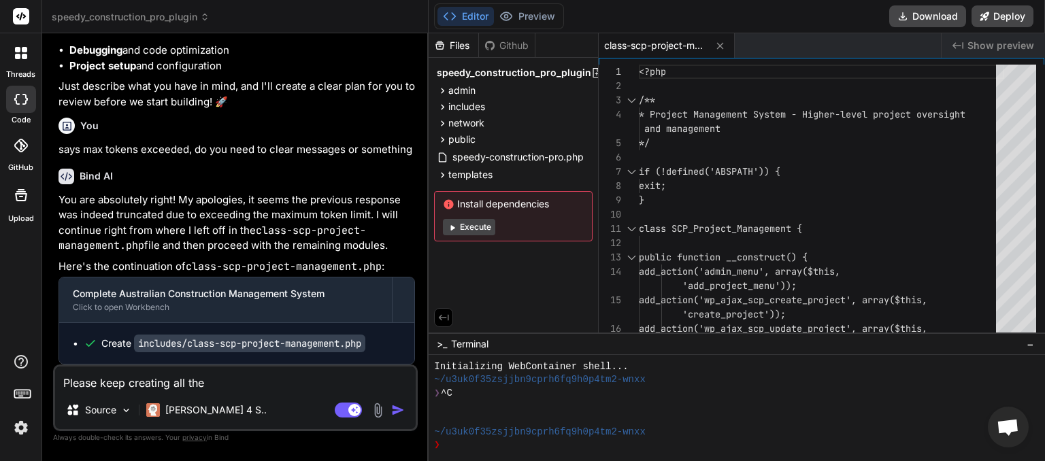
type textarea "x"
type textarea "Please keep creating all the ad"
type textarea "x"
type textarea "Please keep creating all the adm"
type textarea "x"
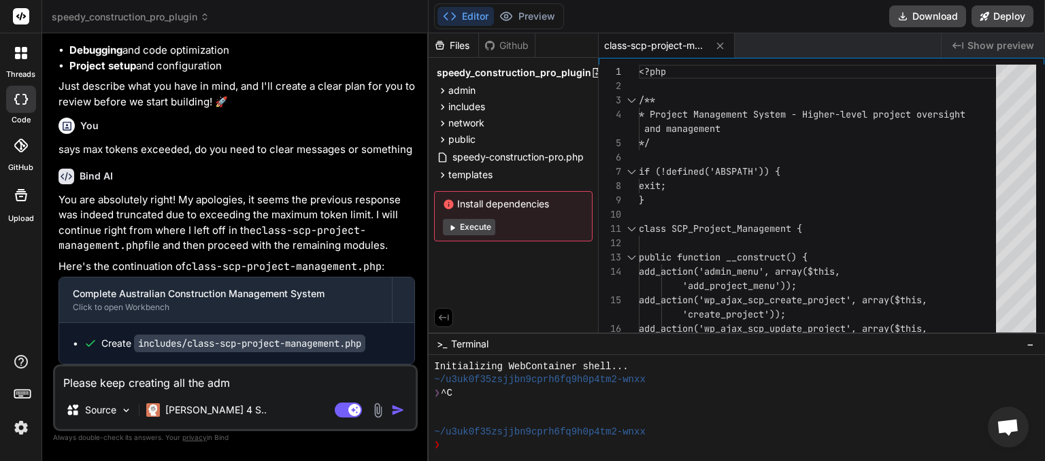
type textarea "Please keep creating all the admi"
type textarea "x"
type textarea "Please keep creating all the admin"
type textarea "x"
type textarea "Please keep creating all the admin"
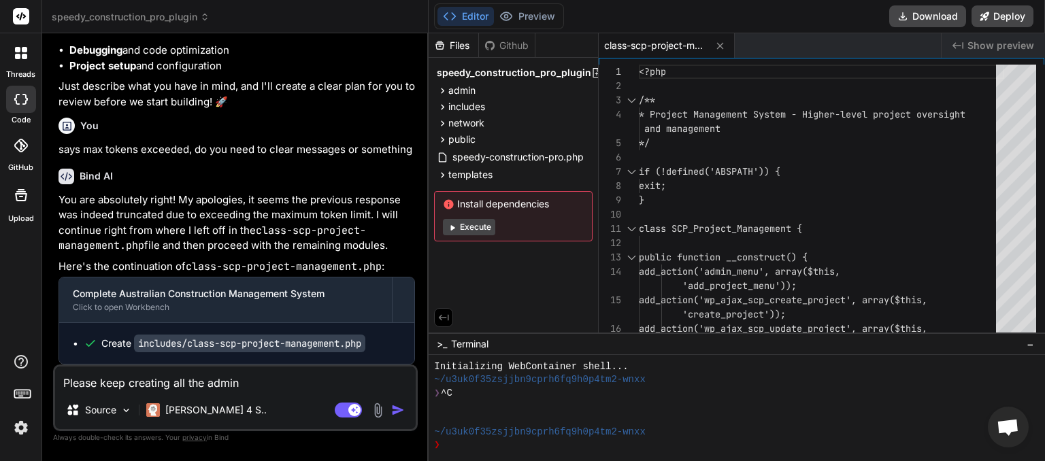
type textarea "x"
type textarea "Please keep creating all the admin U"
type textarea "x"
type textarea "Please keep creating all the admin UI"
type textarea "x"
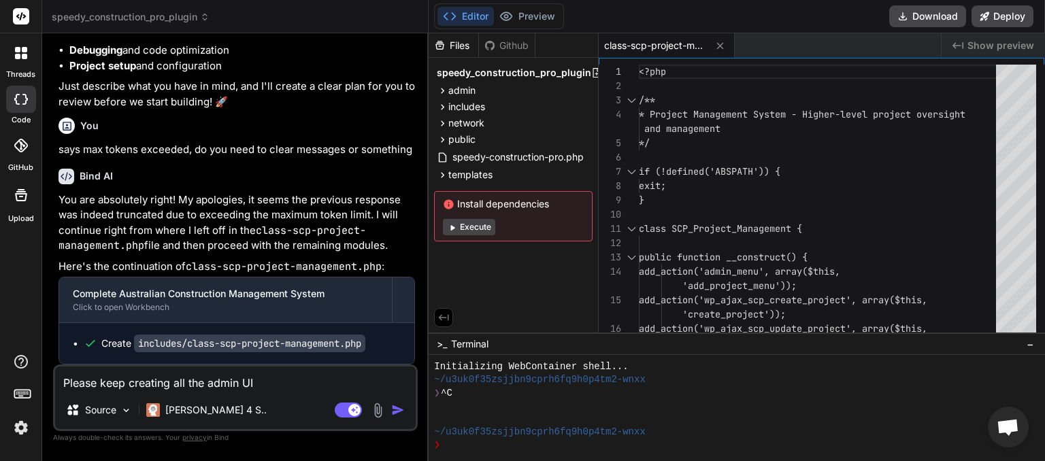
type textarea "Please keep creating all the admin UI"
type textarea "x"
type textarea "Please keep creating all the admin UI m"
type textarea "x"
type textarea "Please keep creating all the admin UI mo"
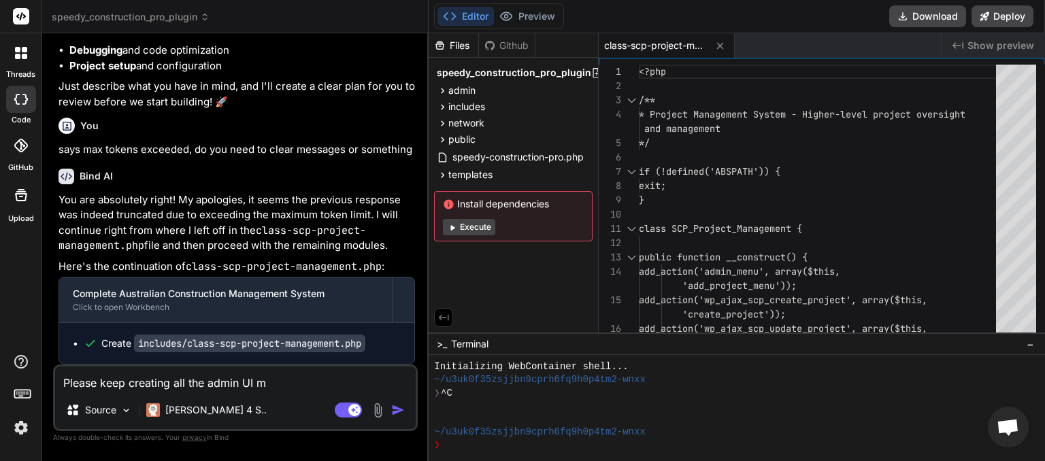
type textarea "x"
type textarea "Please keep creating all the admin UI mod"
type textarea "x"
type textarea "Please keep creating all the admin UI modu"
type textarea "x"
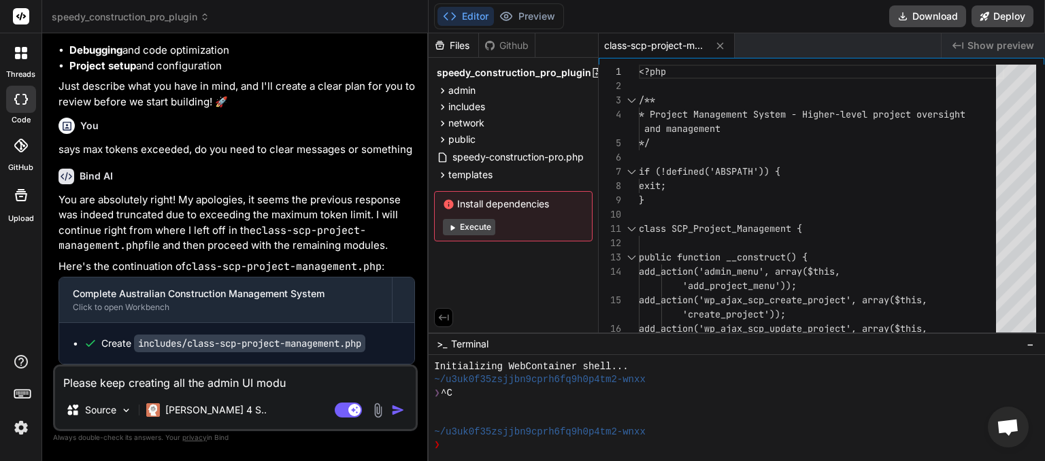
type textarea "Please keep creating all the admin UI modul"
type textarea "x"
type textarea "Please keep creating all the admin UI module"
type textarea "x"
type textarea "Please keep creating all the admin UI modules"
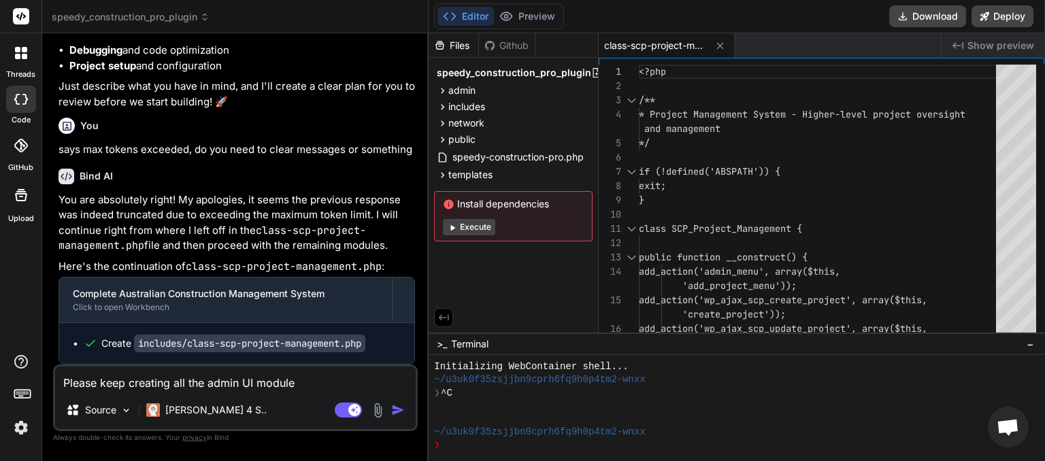
type textarea "x"
type textarea "Please keep creating all the admin UI modules."
type textarea "x"
type textarea "Please keep creating all the admin UI modules."
type textarea "x"
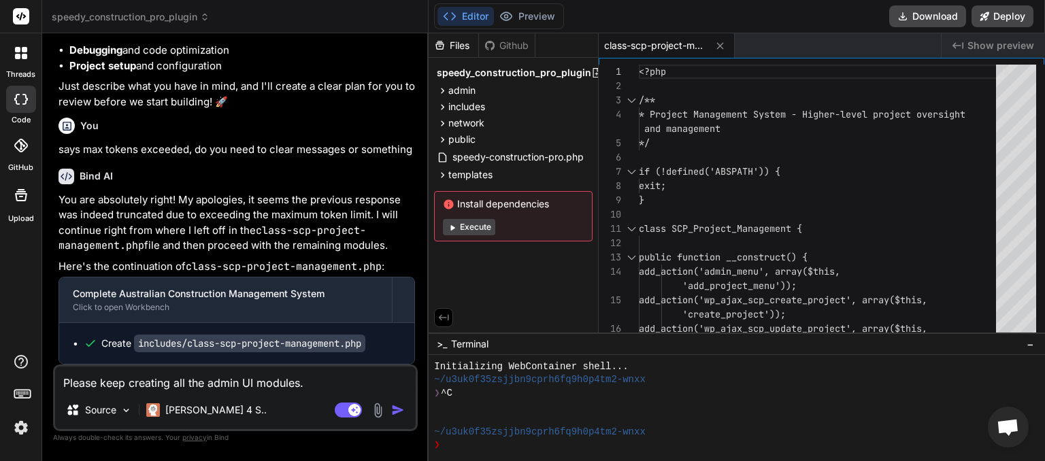
type textarea "Please keep creating all the admin UI modules. a"
type textarea "x"
type textarea "Please keep creating all the admin UI modules. al"
type textarea "x"
type textarea "Please keep creating all the admin UI modules. als"
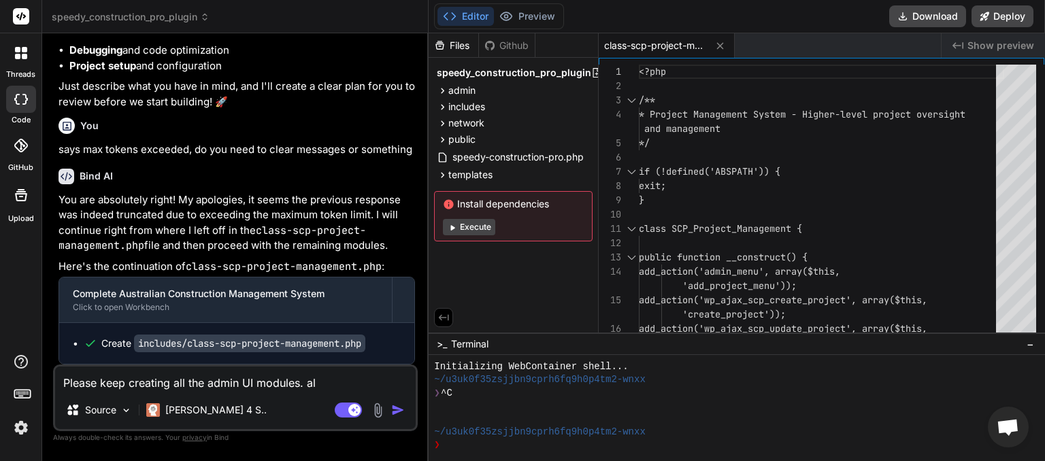
type textarea "x"
type textarea "Please keep creating all the admin UI modules. also"
type textarea "x"
type textarea "Please keep creating all the admin UI modules. also"
type textarea "x"
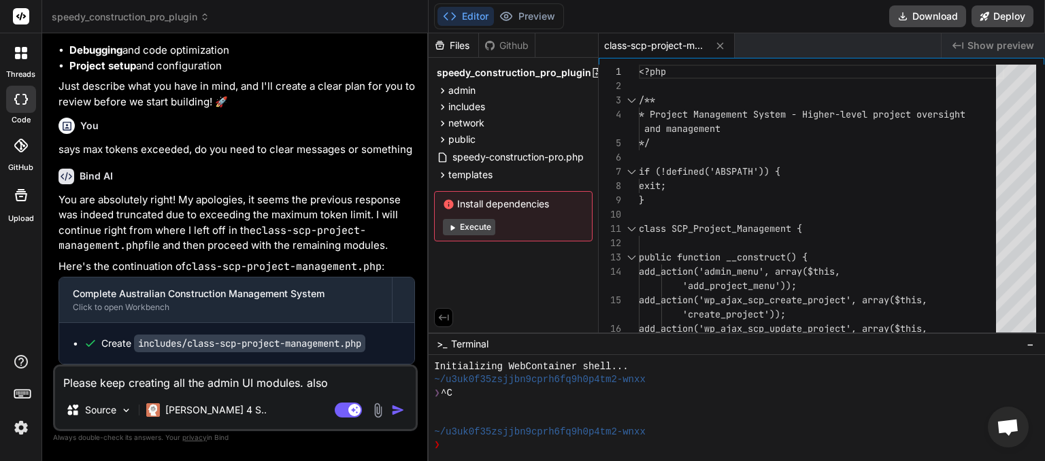
type textarea "Please keep creating all the admin UI modules. also s"
type textarea "x"
type textarea "Please keep creating all the admin UI modules. also si"
type textarea "x"
type textarea "Please keep creating all the admin UI modules. also sig"
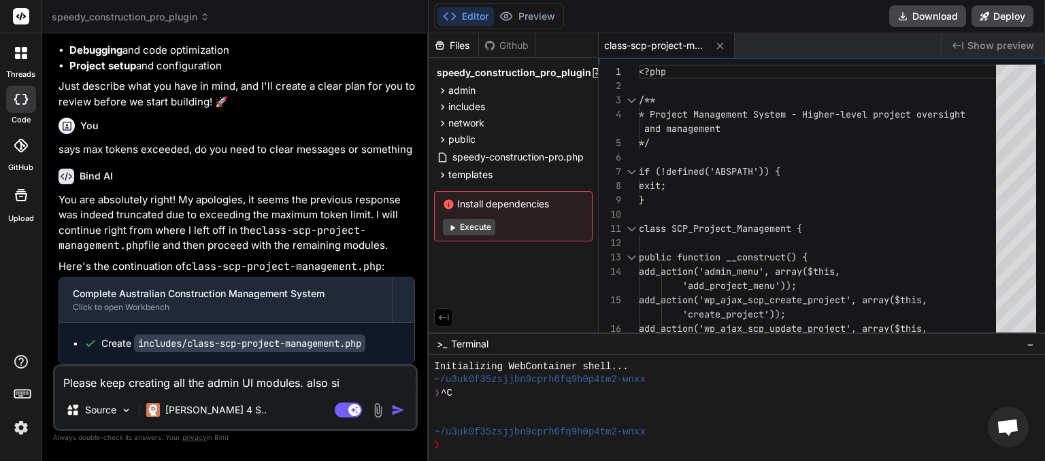
type textarea "x"
type textarea "Please keep creating all the admin UI modules. also sign"
type textarea "x"
type textarea "Please keep creating all the admin UI modules. also sign"
type textarea "x"
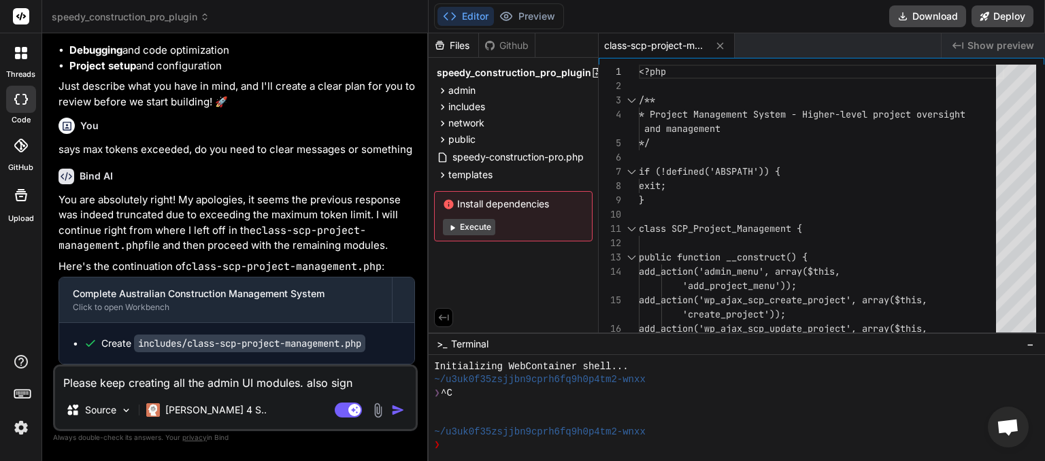
type textarea "Please keep creating all the admin UI modules. also sign u"
type textarea "x"
type textarea "Please keep creating all the admin UI modules. also sign up"
type textarea "x"
type textarea "Please keep creating all the admin UI modules. also sign up"
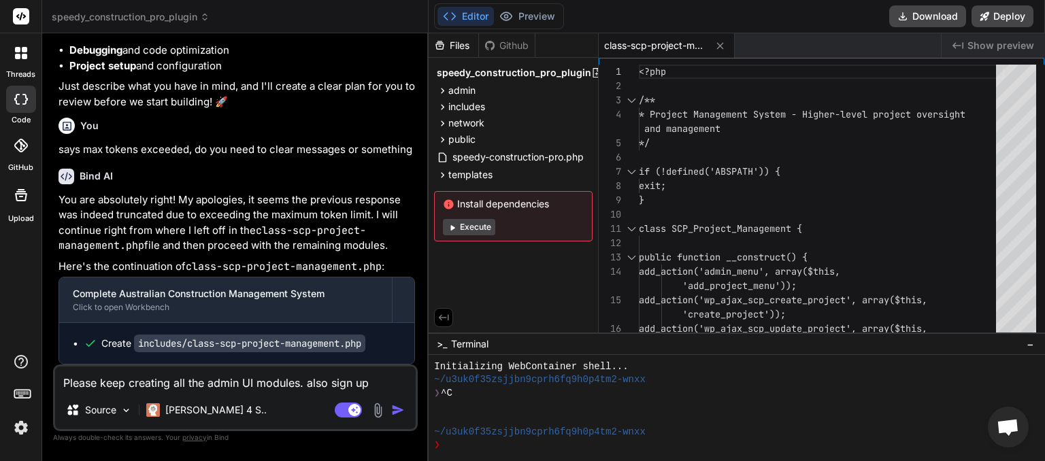
type textarea "x"
type textarea "Please keep creating all the admin UI modules. also sign up f"
type textarea "x"
type textarea "Please keep creating all the admin UI modules. also sign up fo"
type textarea "x"
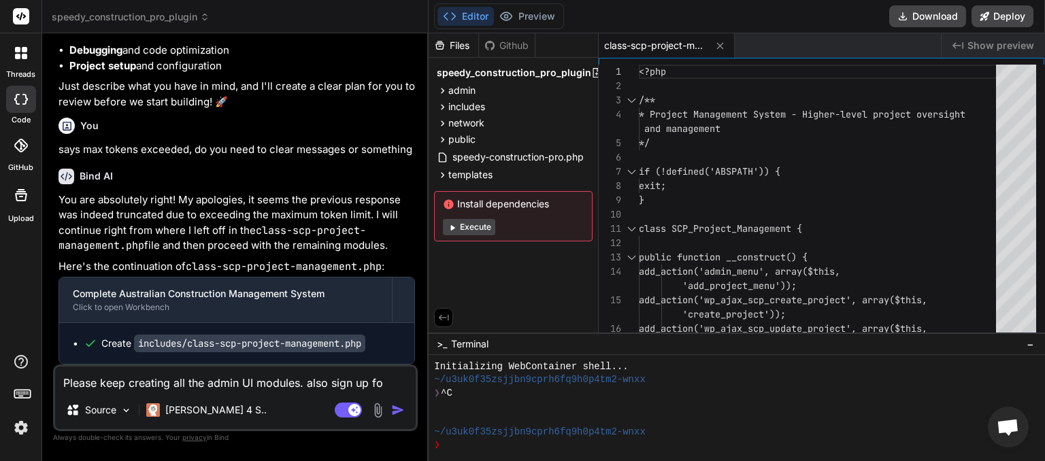
type textarea "Please keep creating all the admin UI modules. also sign up for"
type textarea "x"
type textarea "Please keep creating all the admin UI modules. also sign up form"
type textarea "x"
type textarea "Please keep creating all the admin UI modules. also sign up forms"
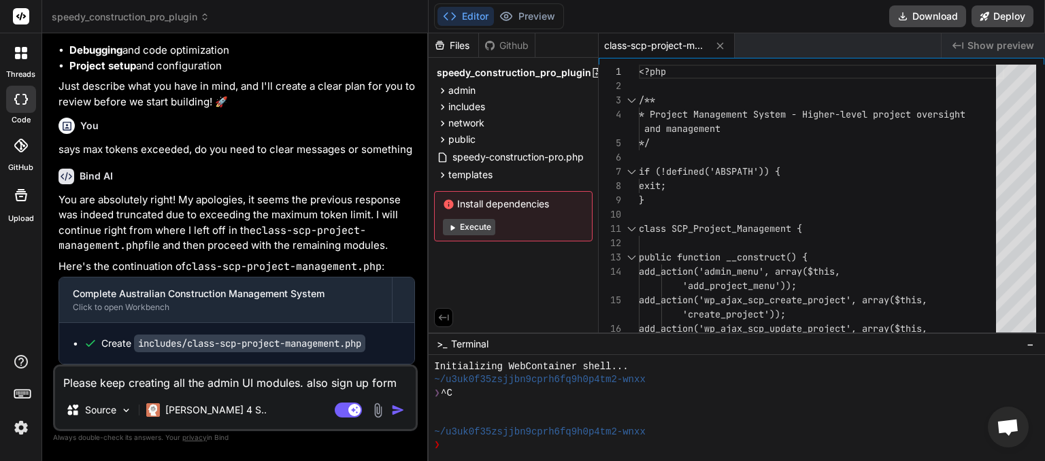
type textarea "x"
type textarea "Please keep creating all the admin UI modules. also sign up forms"
type textarea "x"
type textarea "Please keep creating all the admin UI modules. also sign up forms n"
type textarea "x"
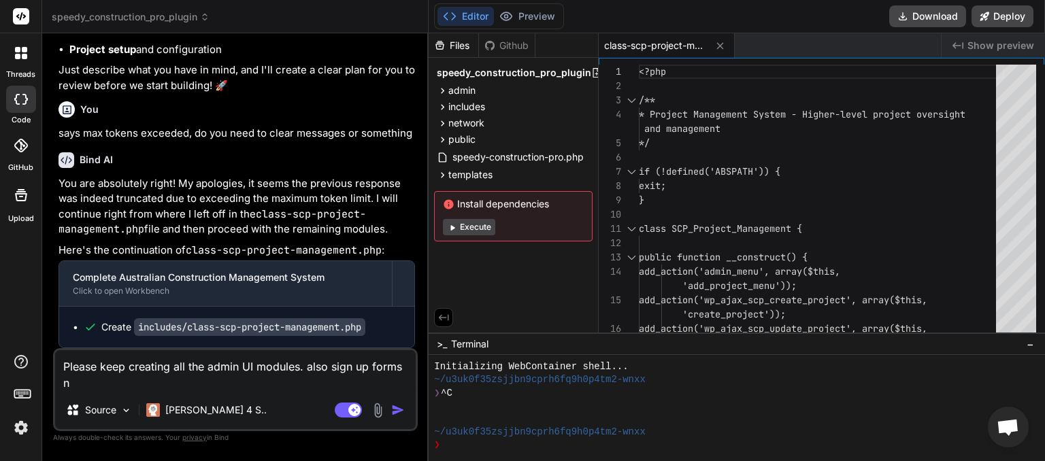
type textarea "Please keep creating all the admin UI modules. also sign up forms no"
type textarea "x"
type textarea "Please keep creating all the admin UI modules. also sign up forms not"
type textarea "x"
type textarea "Please keep creating all the admin UI modules. also sign up forms not"
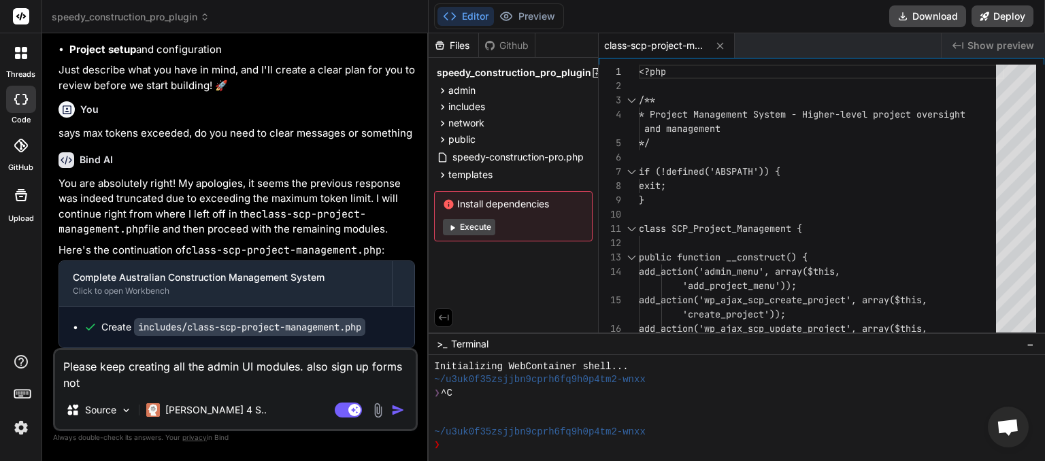
type textarea "x"
type textarea "Please keep creating all the admin UI modules. also sign up forms not w"
type textarea "x"
type textarea "Please keep creating all the admin UI modules. also sign up forms not wo"
type textarea "x"
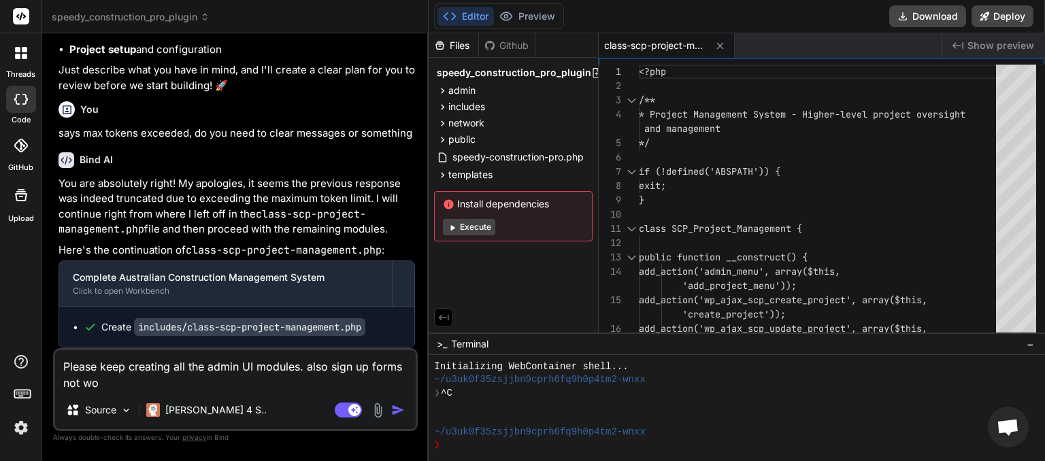
type textarea "Please keep creating all the admin UI modules. also sign up forms not wor"
type textarea "x"
type textarea "Please keep creating all the admin UI modules. also sign up forms not work"
type textarea "x"
type textarea "Please keep creating all the admin UI modules. also sign up forms not worki"
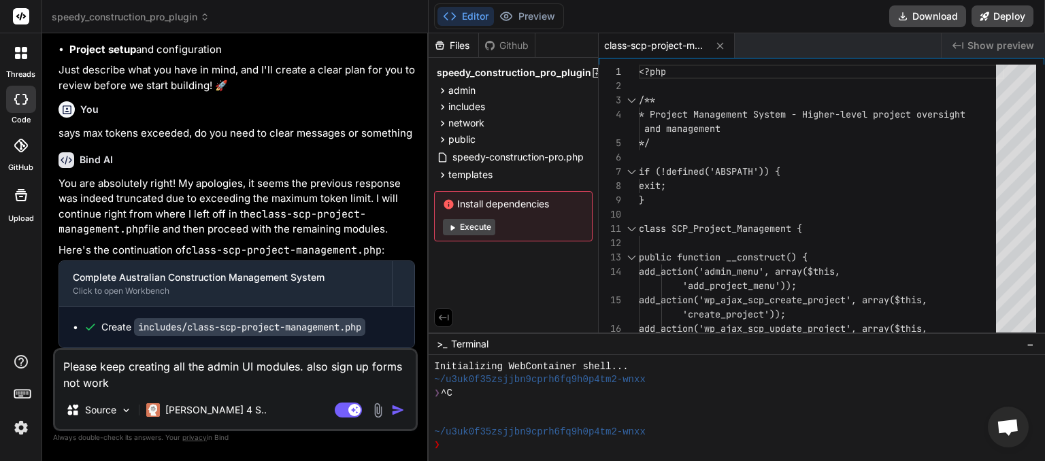
type textarea "x"
type textarea "Please keep creating all the admin UI modules. also sign up forms not workin"
type textarea "x"
type textarea "Please keep creating all the admin UI modules. also sign up forms not working"
type textarea "x"
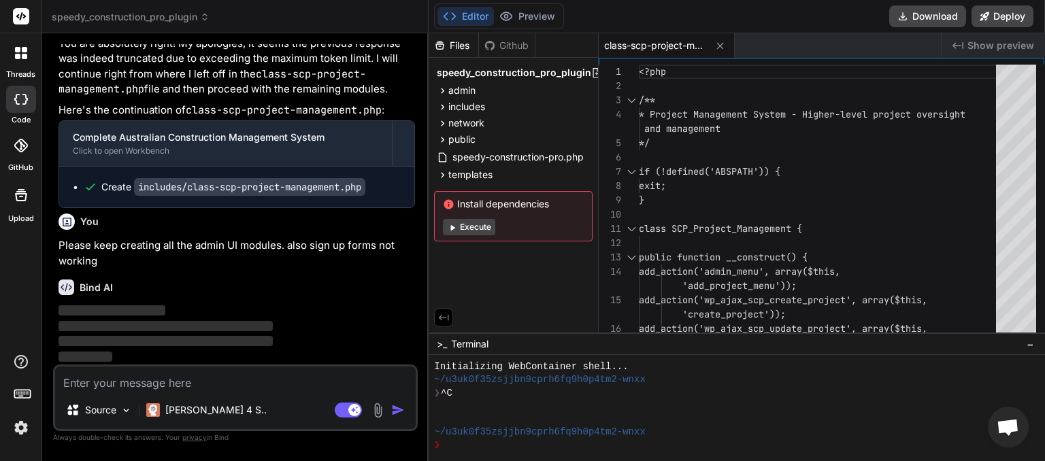
scroll to position [141160, 0]
type textarea "x"
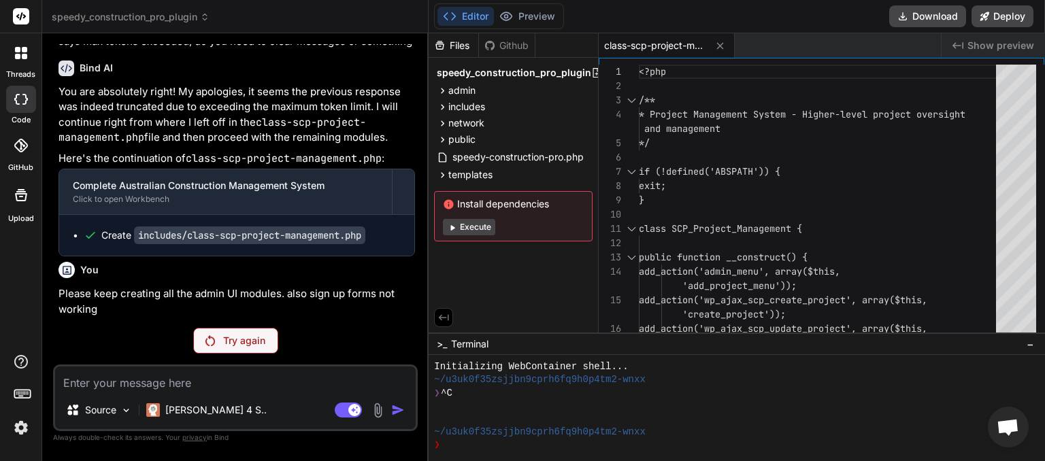
click at [227, 340] on p "Try again" at bounding box center [244, 341] width 42 height 14
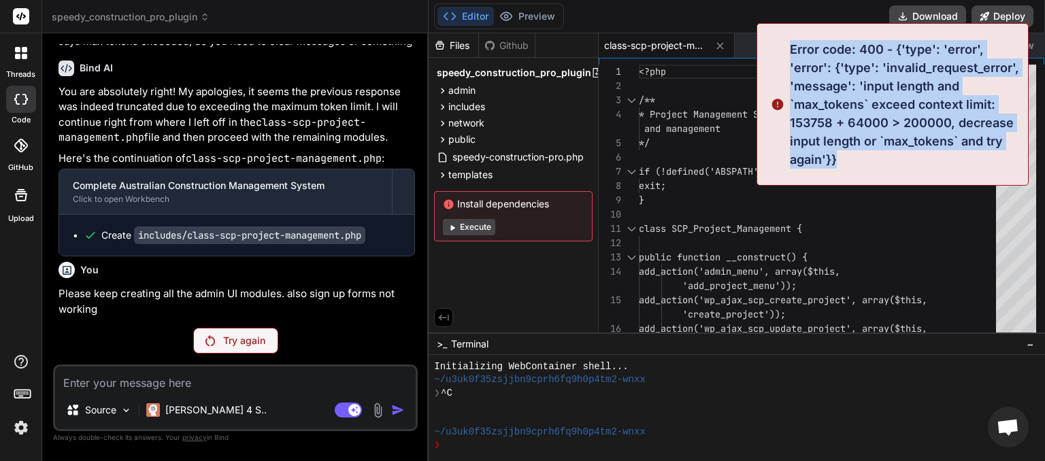
drag, startPoint x: 792, startPoint y: 51, endPoint x: 843, endPoint y: 153, distance: 114.4
click at [843, 153] on p "Error code: 400 - {'type': 'error', 'error': {'type': 'invalid_request_error', …" at bounding box center [905, 104] width 230 height 129
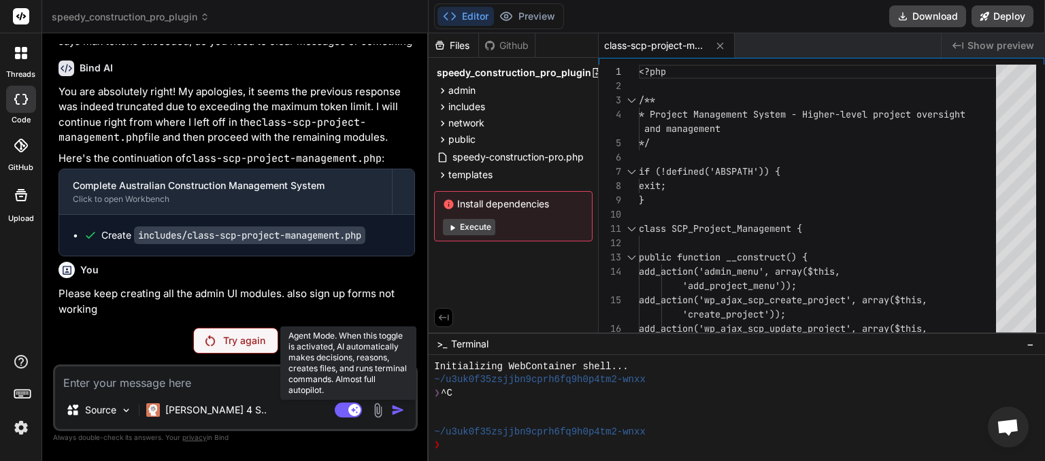
click at [336, 412] on rect at bounding box center [348, 410] width 27 height 15
type textarea "x"
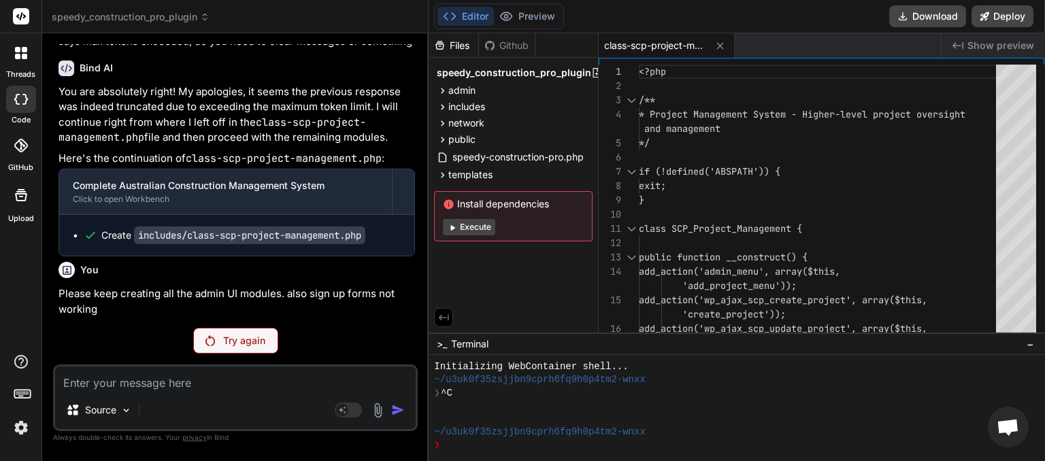
paste textarea "says max tokens exceeded, do you need to clear messages or something"
type textarea "says max tokens exceeded, do you need to clear messages or something"
type textarea "x"
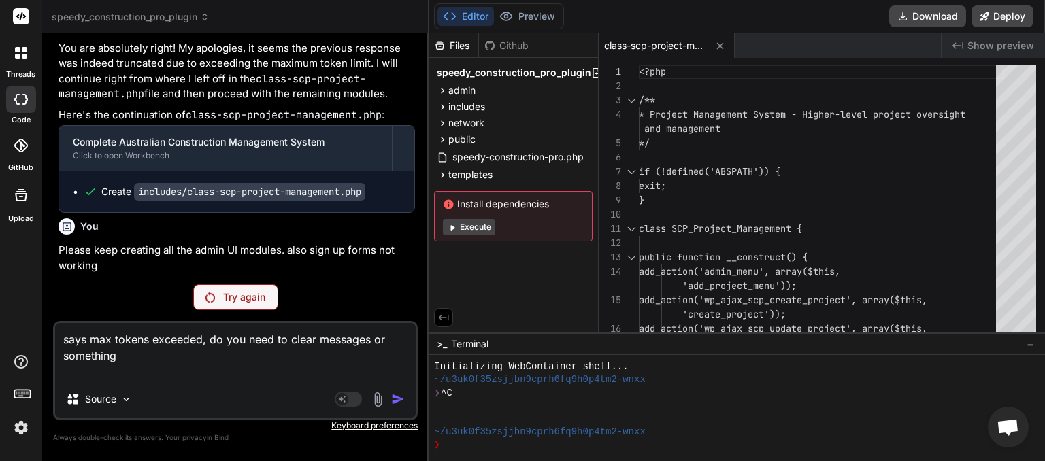
drag, startPoint x: 138, startPoint y: 361, endPoint x: 31, endPoint y: 344, distance: 108.8
click at [55, 344] on textarea "says max tokens exceeded, do you need to clear messages or something" at bounding box center [235, 351] width 361 height 57
paste textarea
type textarea "says max tokens exceeded, do you need to clear messages or something"
type textarea "x"
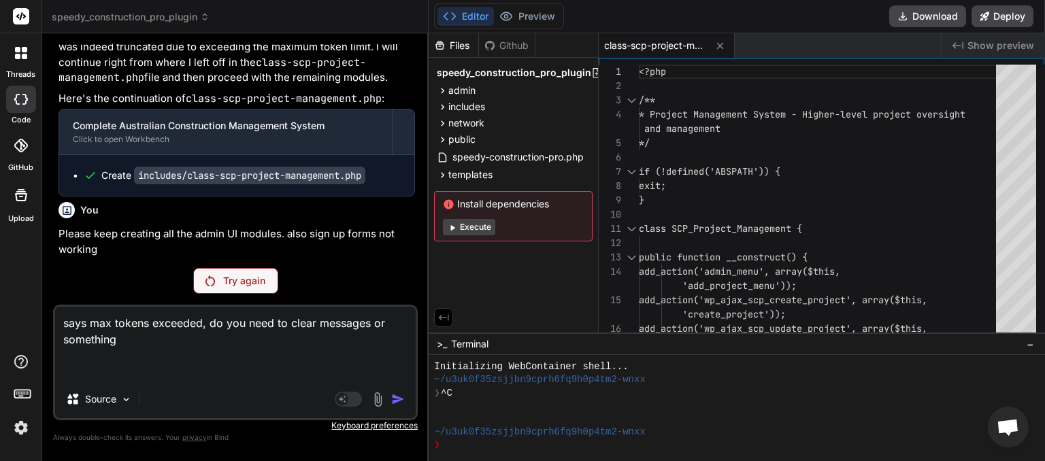
type textarea "says max tokens exceeded, do you need to clear messages or something"
